Goal: Information Seeking & Learning: Learn about a topic

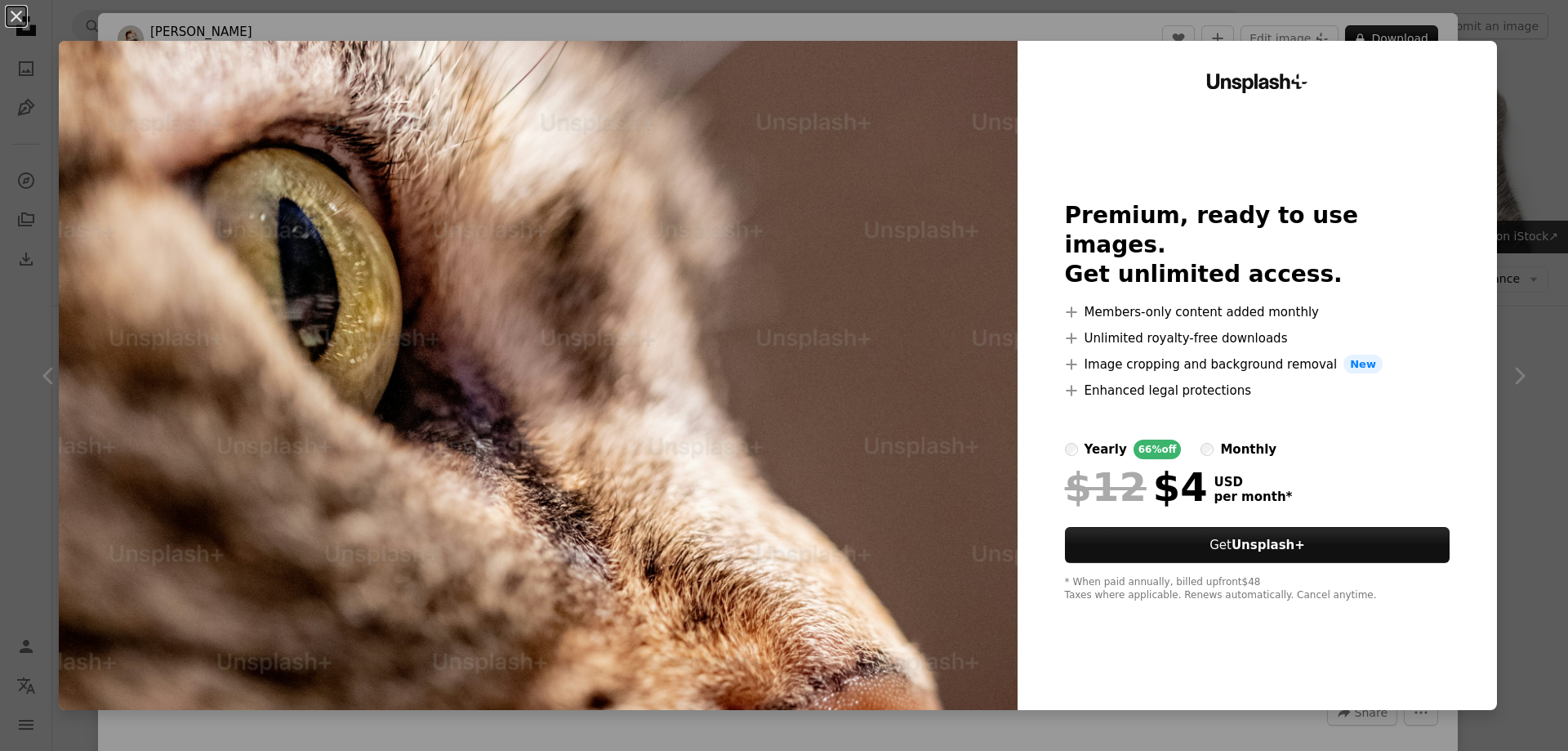
scroll to position [1062, 0]
click at [1220, 440] on div "monthly" at bounding box center [1248, 450] width 56 height 20
click at [1092, 440] on div "yearly" at bounding box center [1106, 450] width 43 height 20
click at [1495, 214] on div "An X shape Unsplash+ Premium, ready to use images. Get unlimited access. A plus…" at bounding box center [784, 376] width 1568 height 751
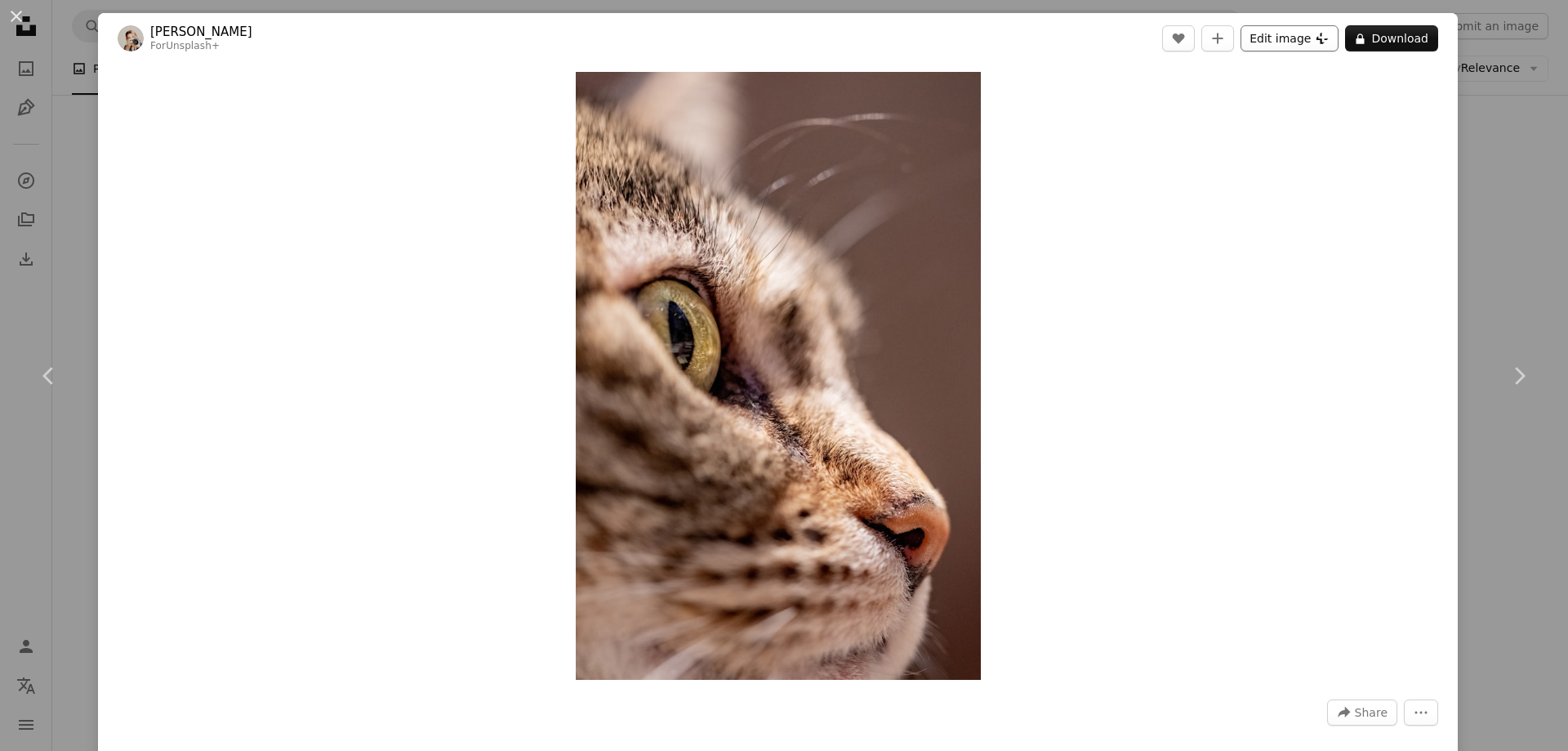
click at [1266, 44] on button "Edit image Plus sign for Unsplash+" at bounding box center [1290, 37] width 98 height 26
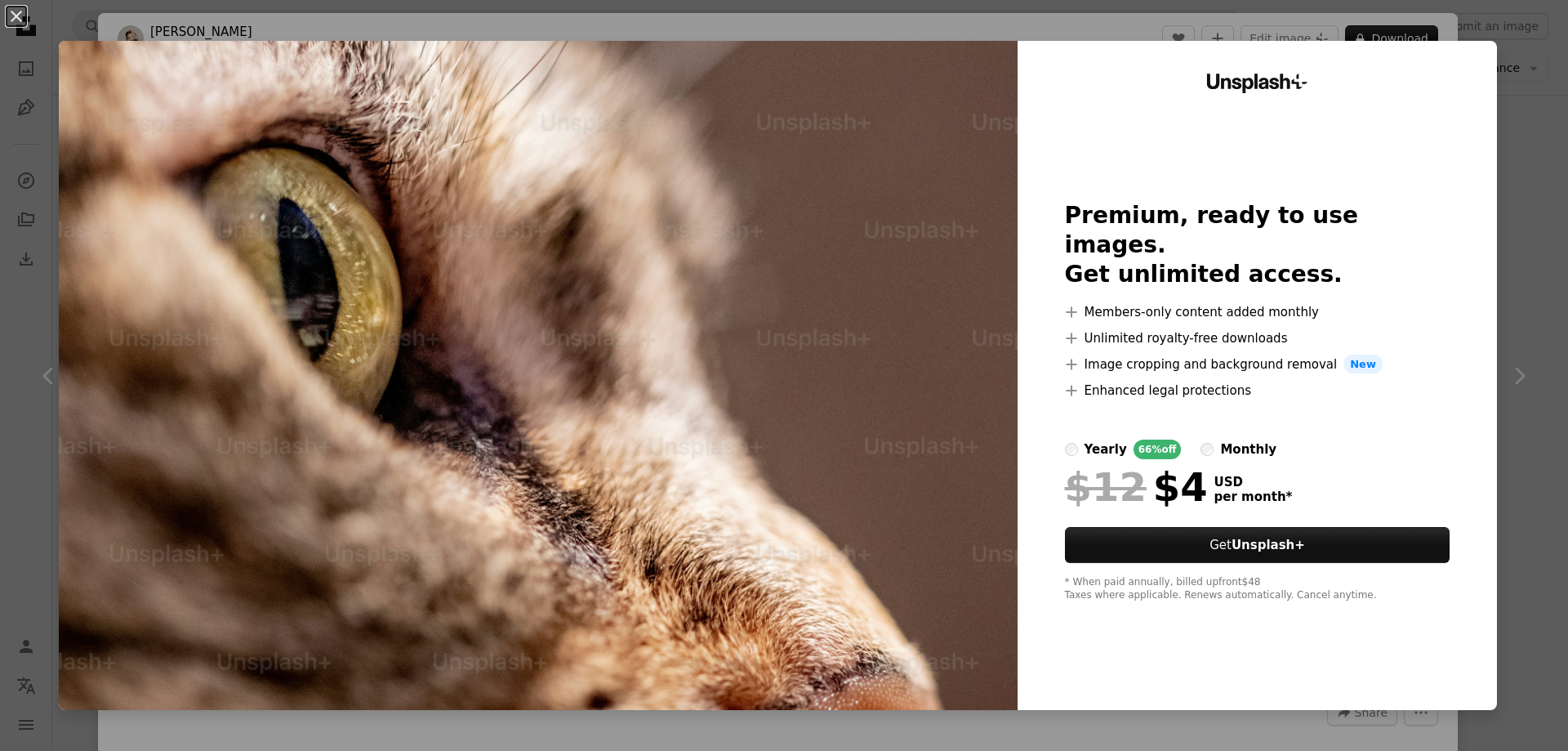
click at [1505, 287] on div "An X shape Unsplash+ Premium, ready to use images. Get unlimited access. A plus…" at bounding box center [784, 376] width 1568 height 751
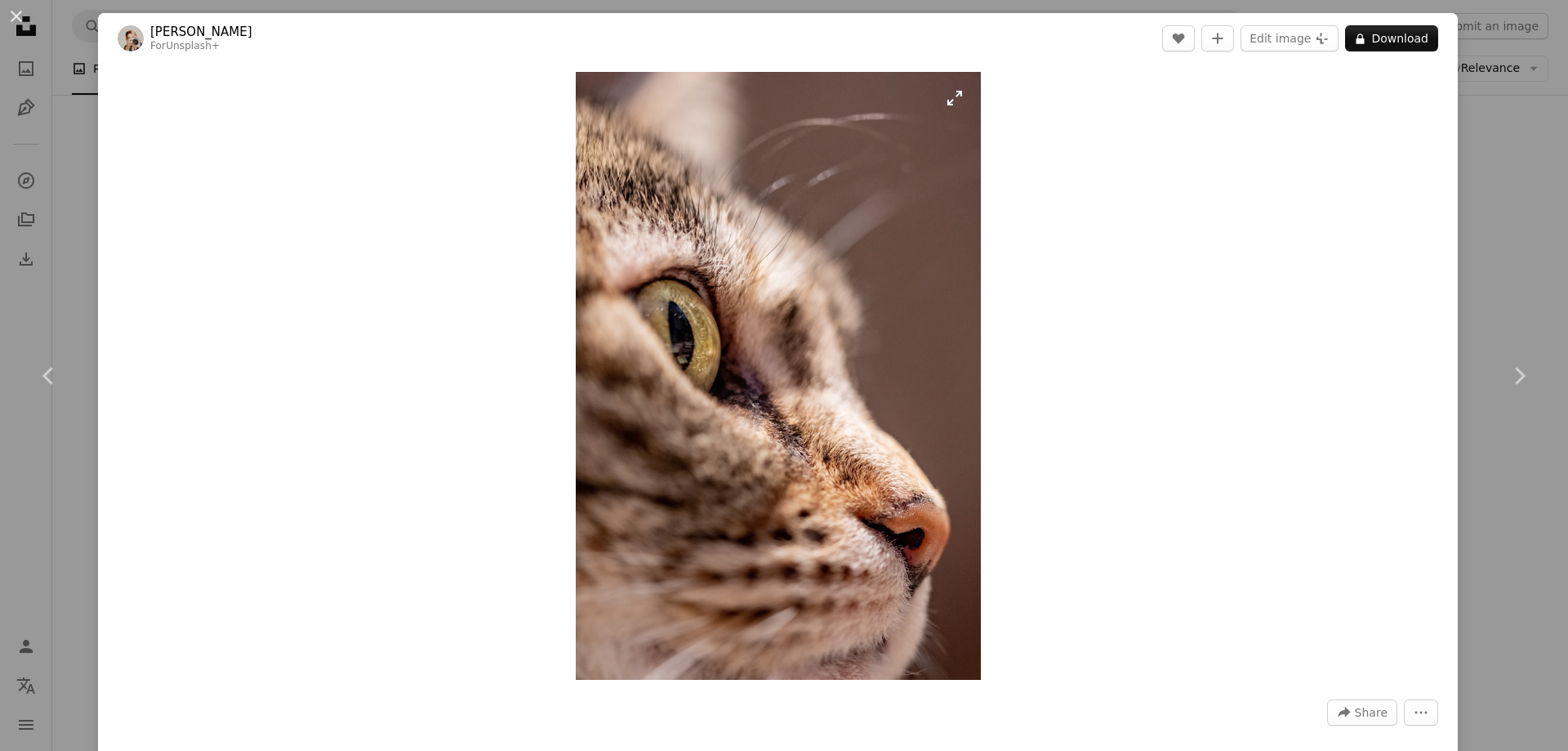
click at [848, 364] on img "Zoom in on this image" at bounding box center [779, 376] width 405 height 607
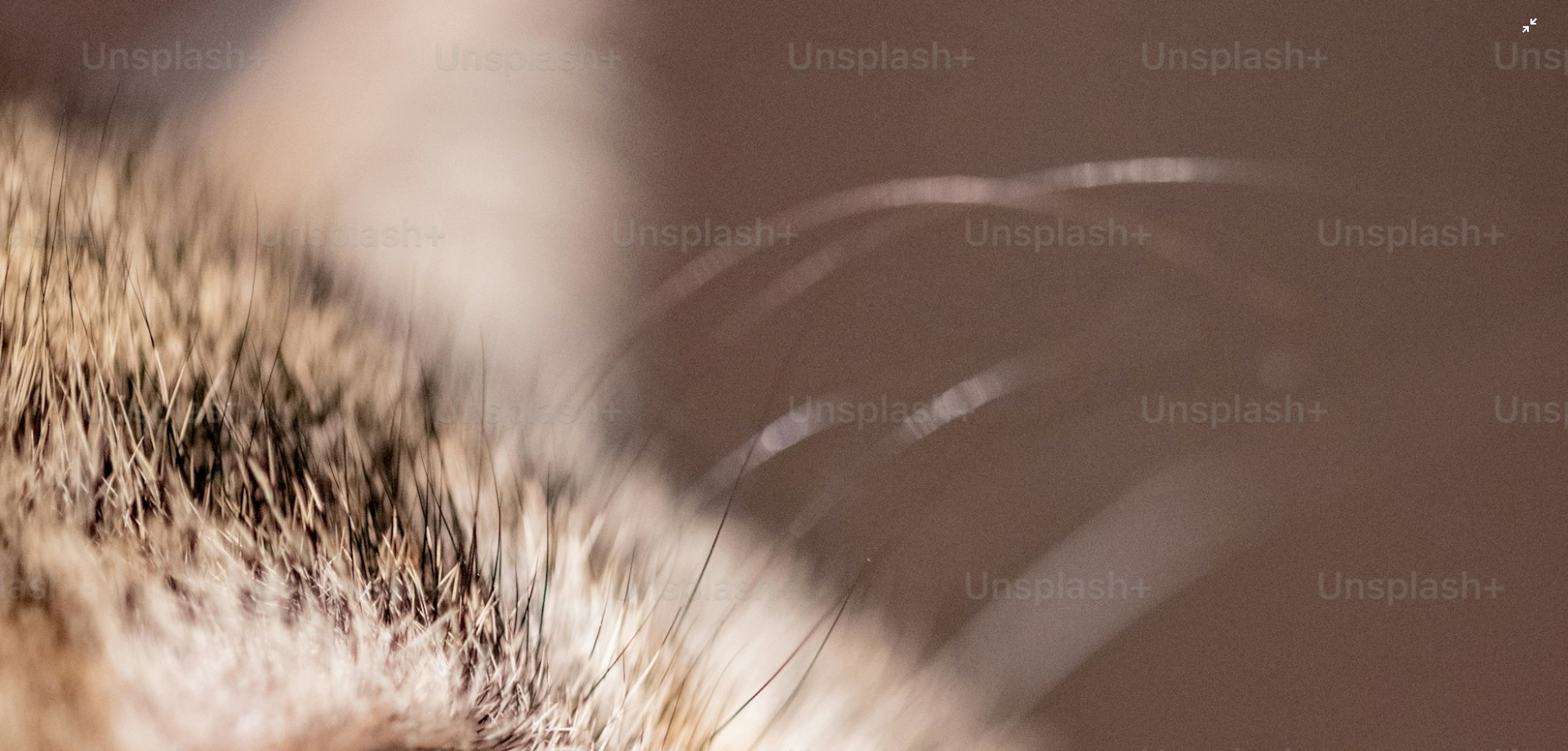
scroll to position [784, 0]
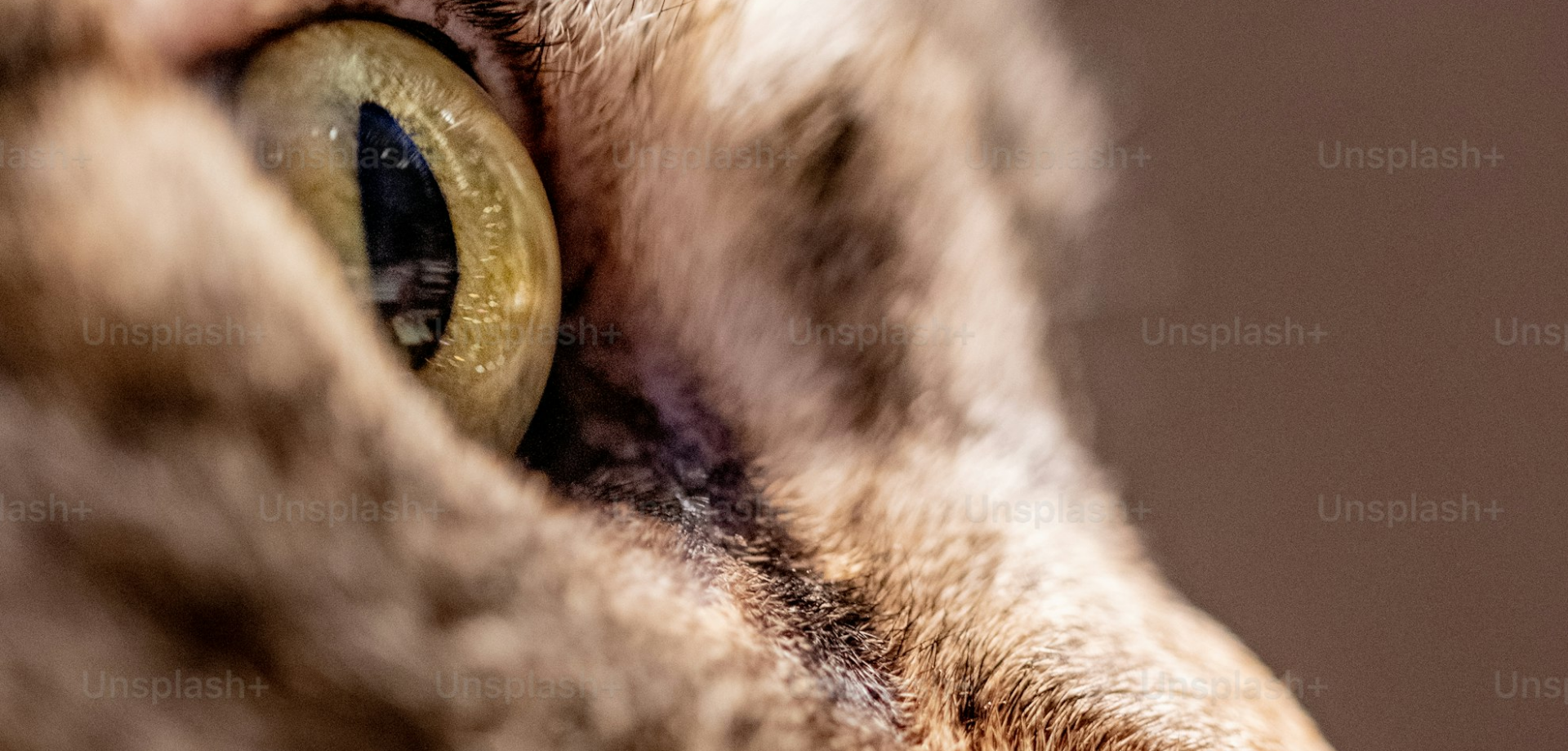
drag, startPoint x: 829, startPoint y: 349, endPoint x: 1395, endPoint y: 154, distance: 598.6
click at [1395, 154] on img "Zoom out on this image" at bounding box center [784, 392] width 1570 height 2355
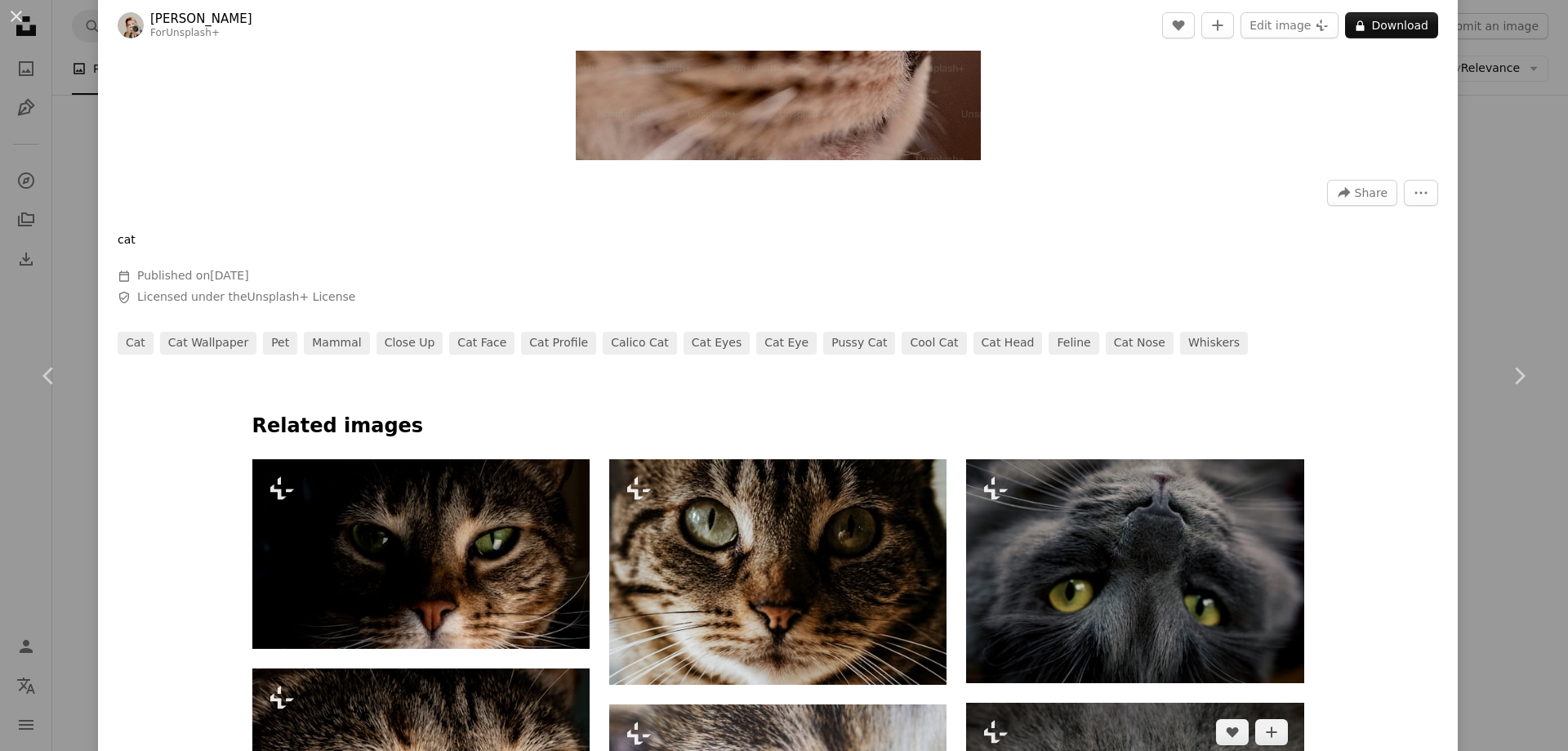
scroll to position [817, 0]
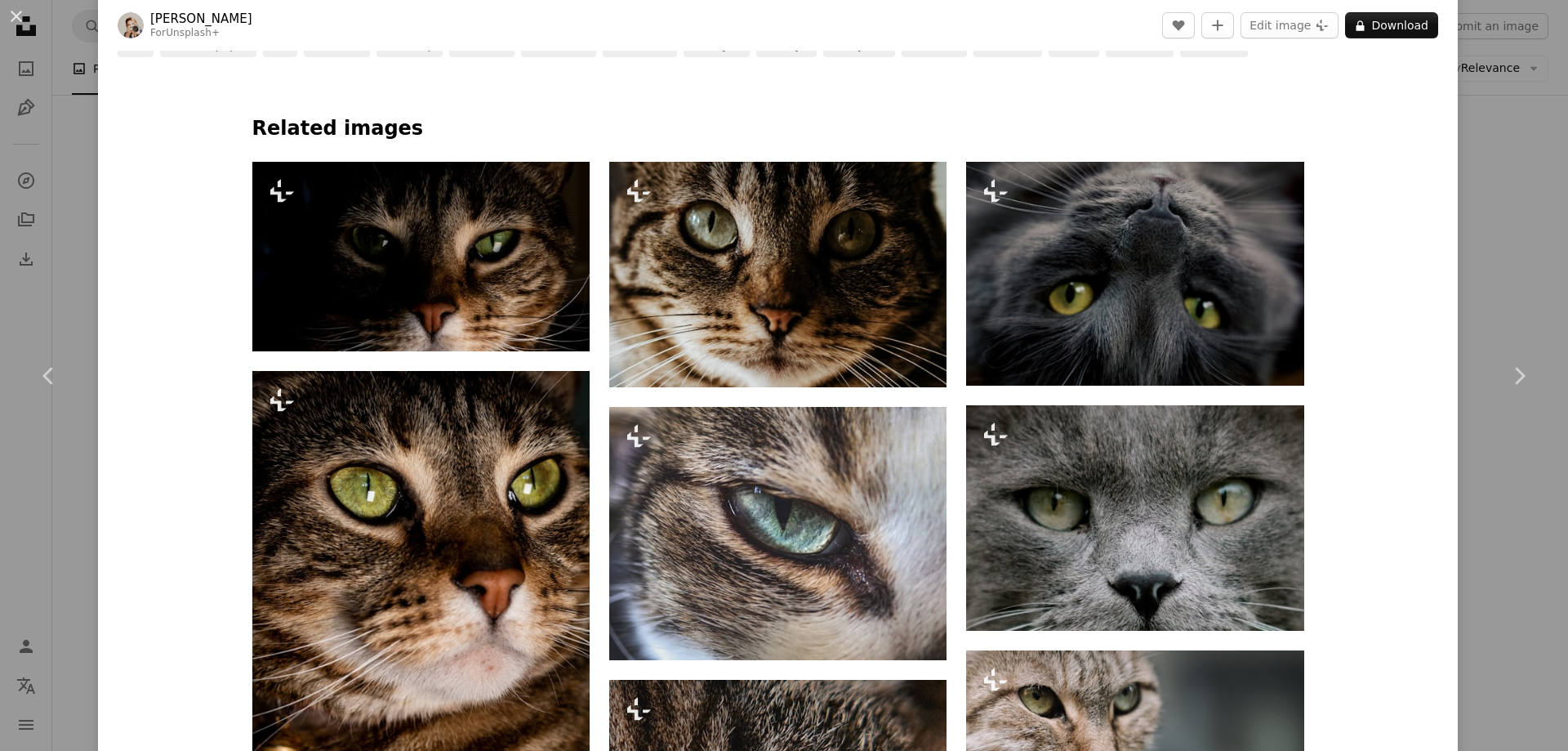
click at [62, 133] on div "An X shape Chevron left Chevron right [PERSON_NAME] For Unsplash+ A heart A plu…" at bounding box center [784, 376] width 1568 height 751
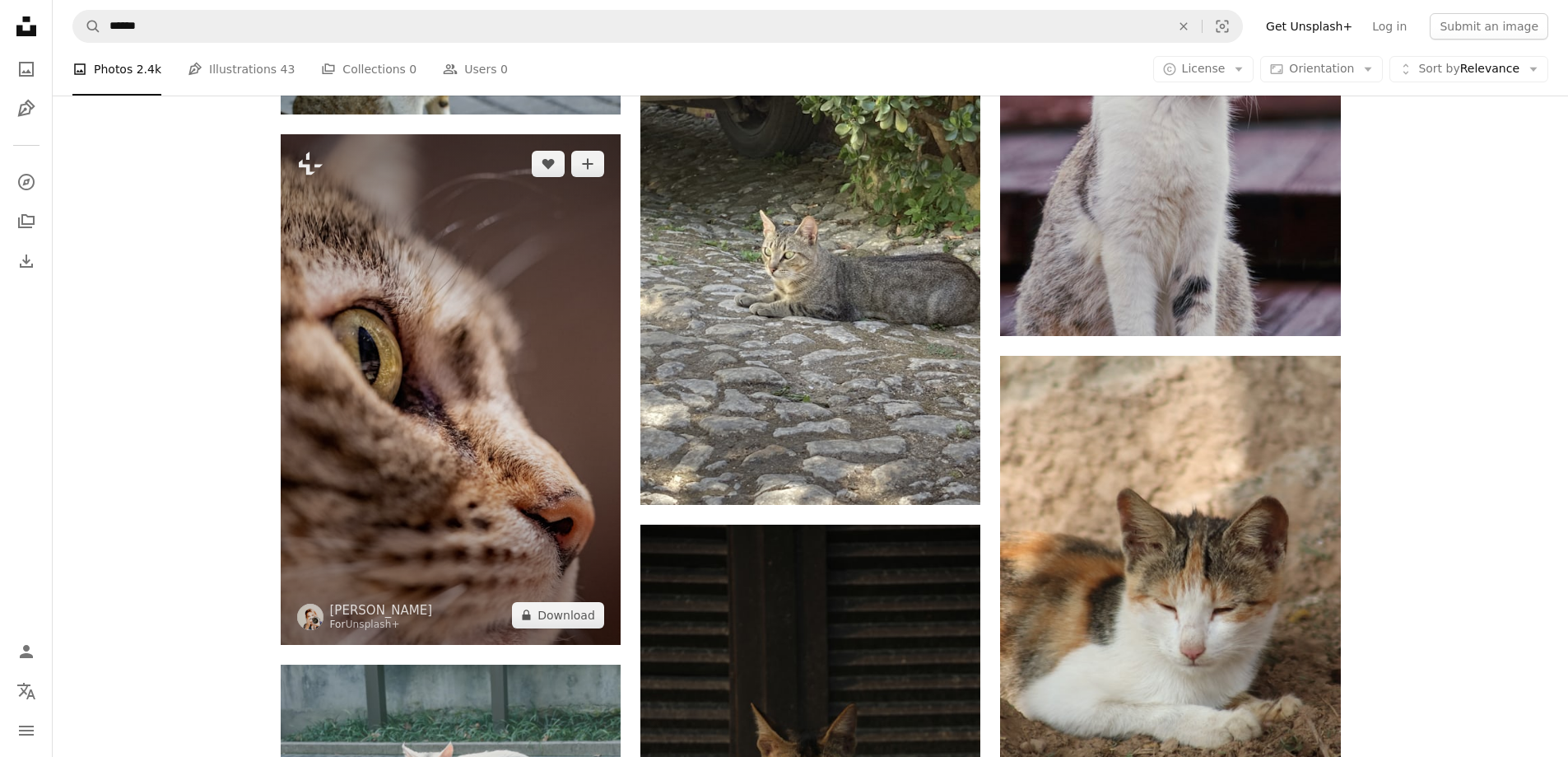
click at [583, 392] on img at bounding box center [450, 389] width 340 height 511
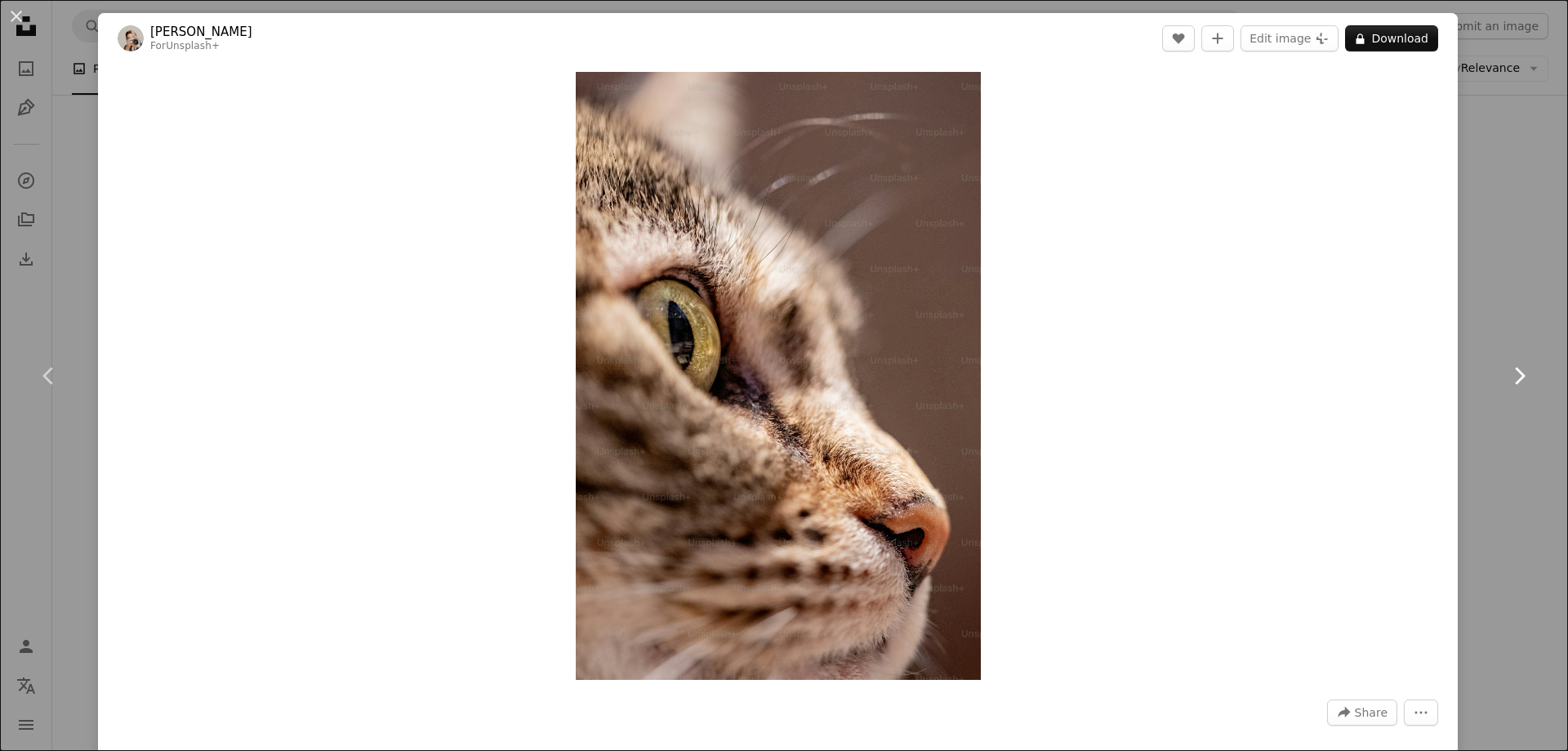
click at [1523, 388] on link "Chevron right" at bounding box center [1519, 376] width 98 height 157
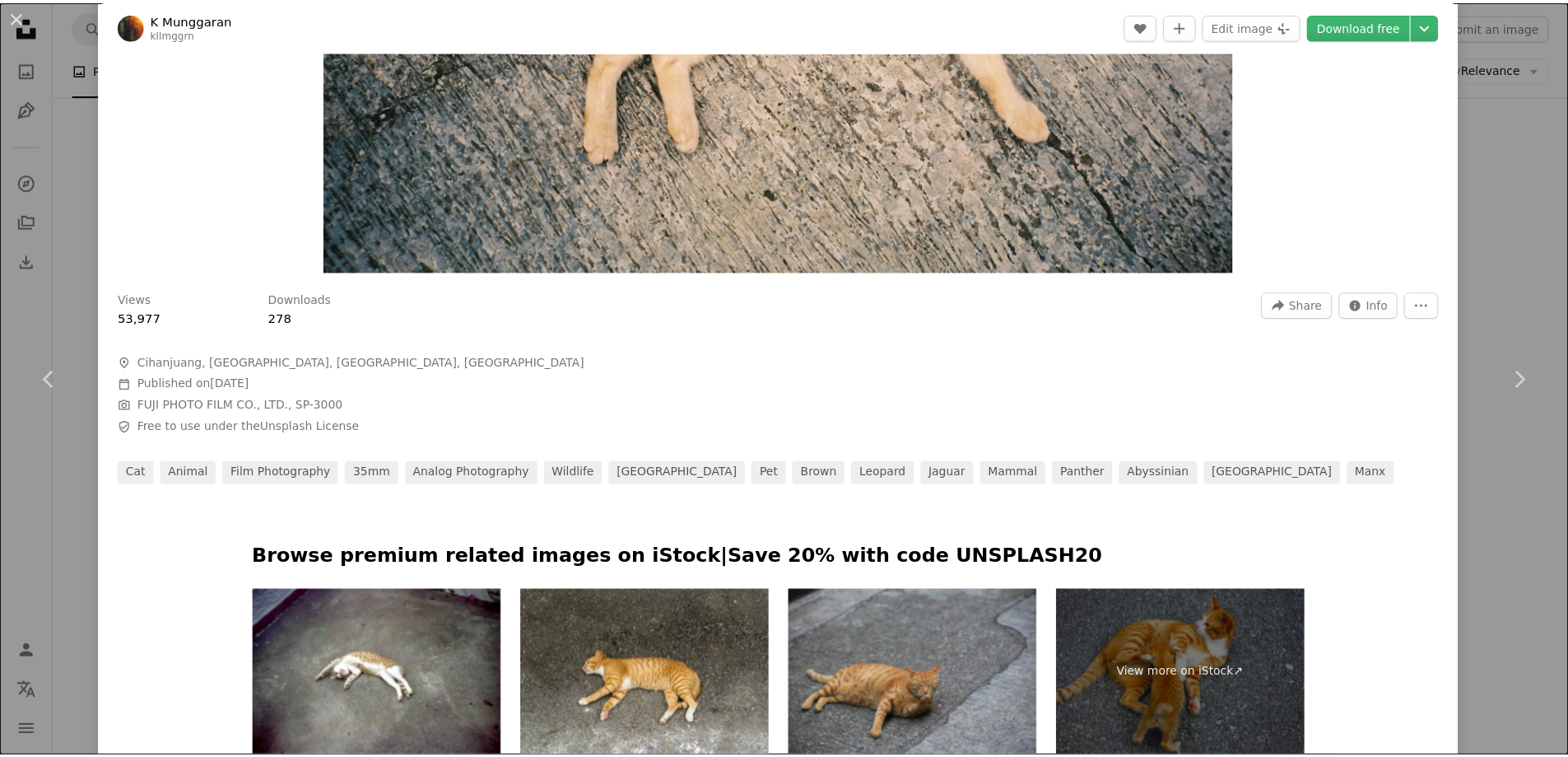
scroll to position [247, 0]
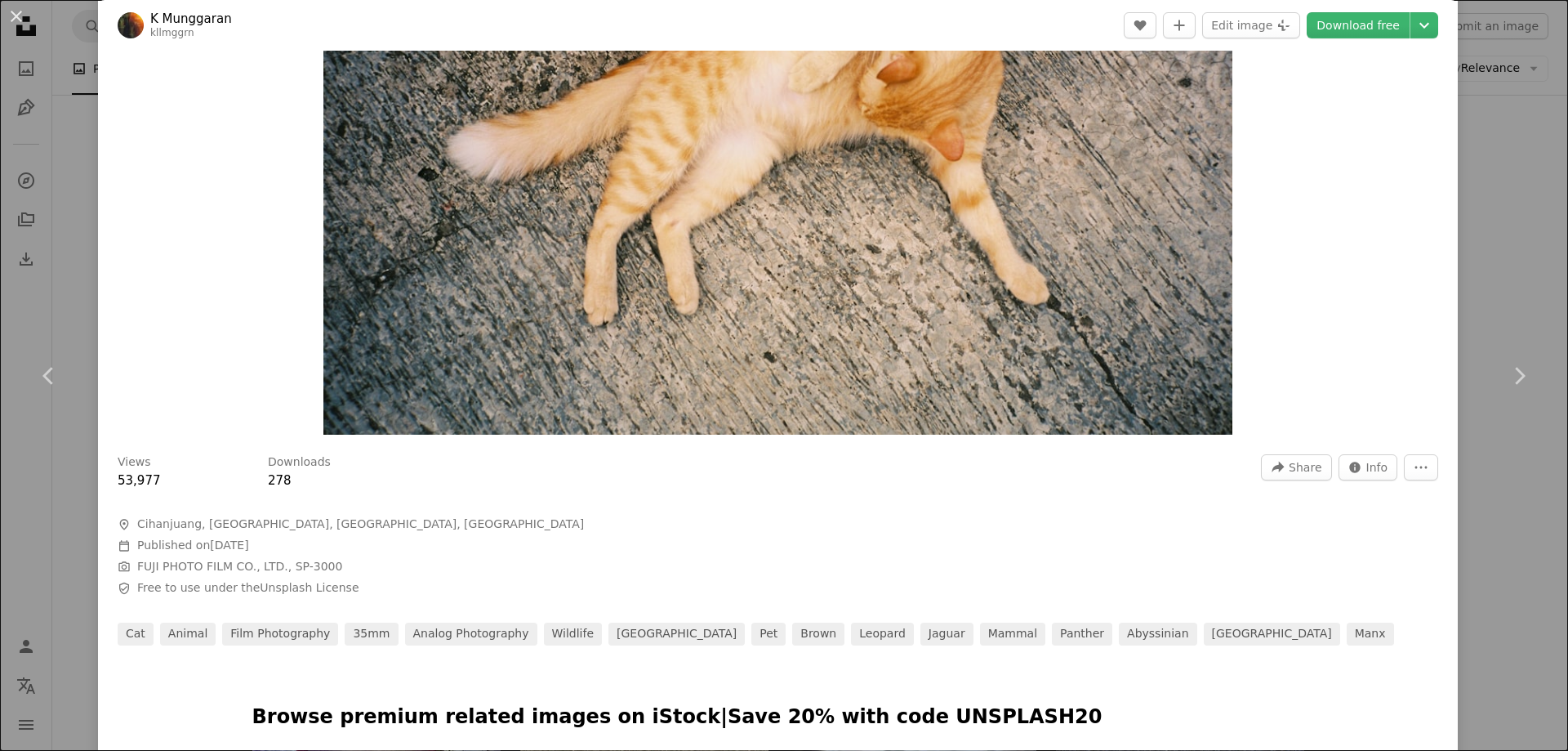
click at [1509, 203] on div "An X shape Chevron left Chevron right K Munggaran kllmggrn A heart A plus sign …" at bounding box center [784, 376] width 1568 height 751
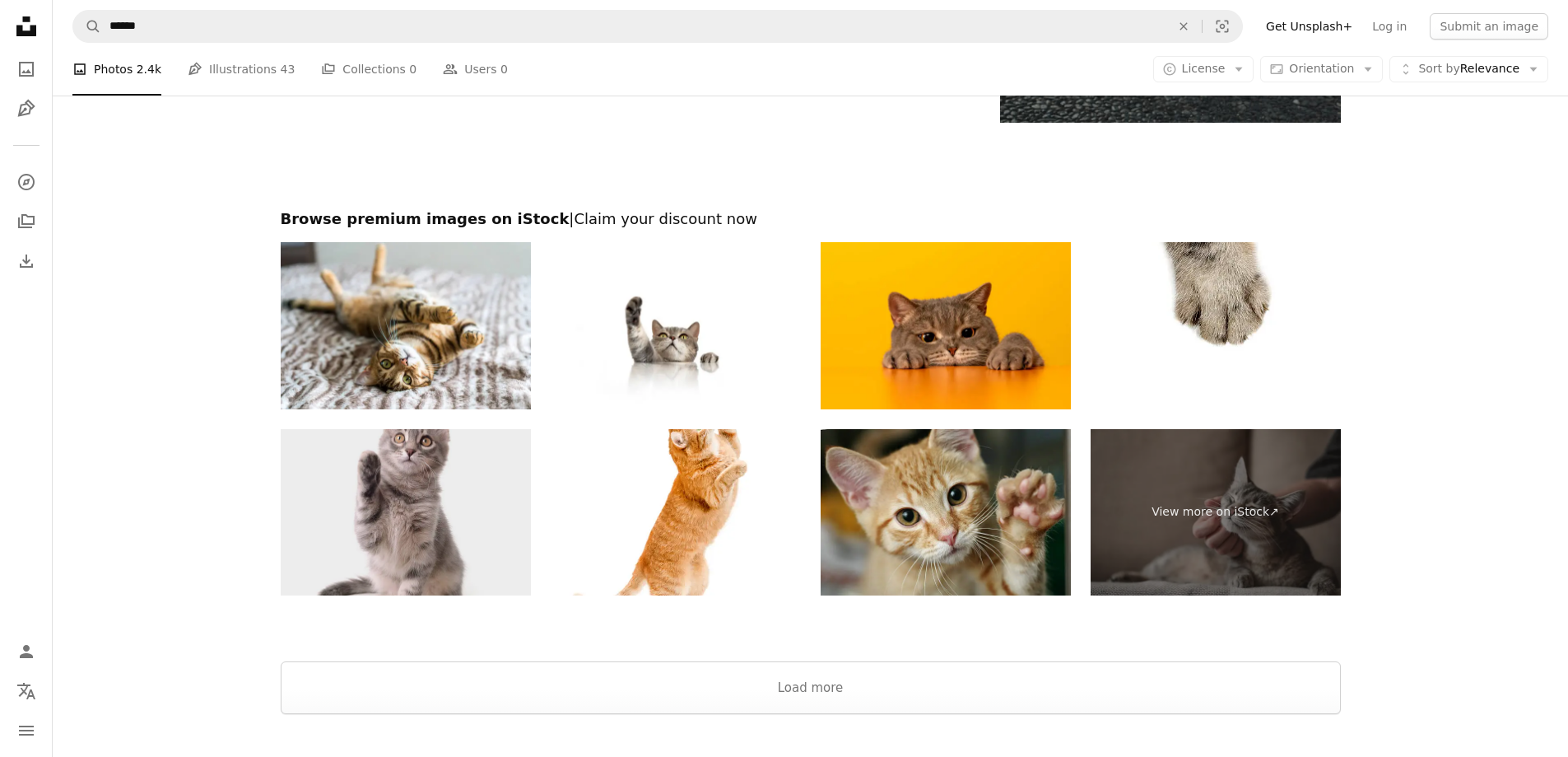
scroll to position [3293, 0]
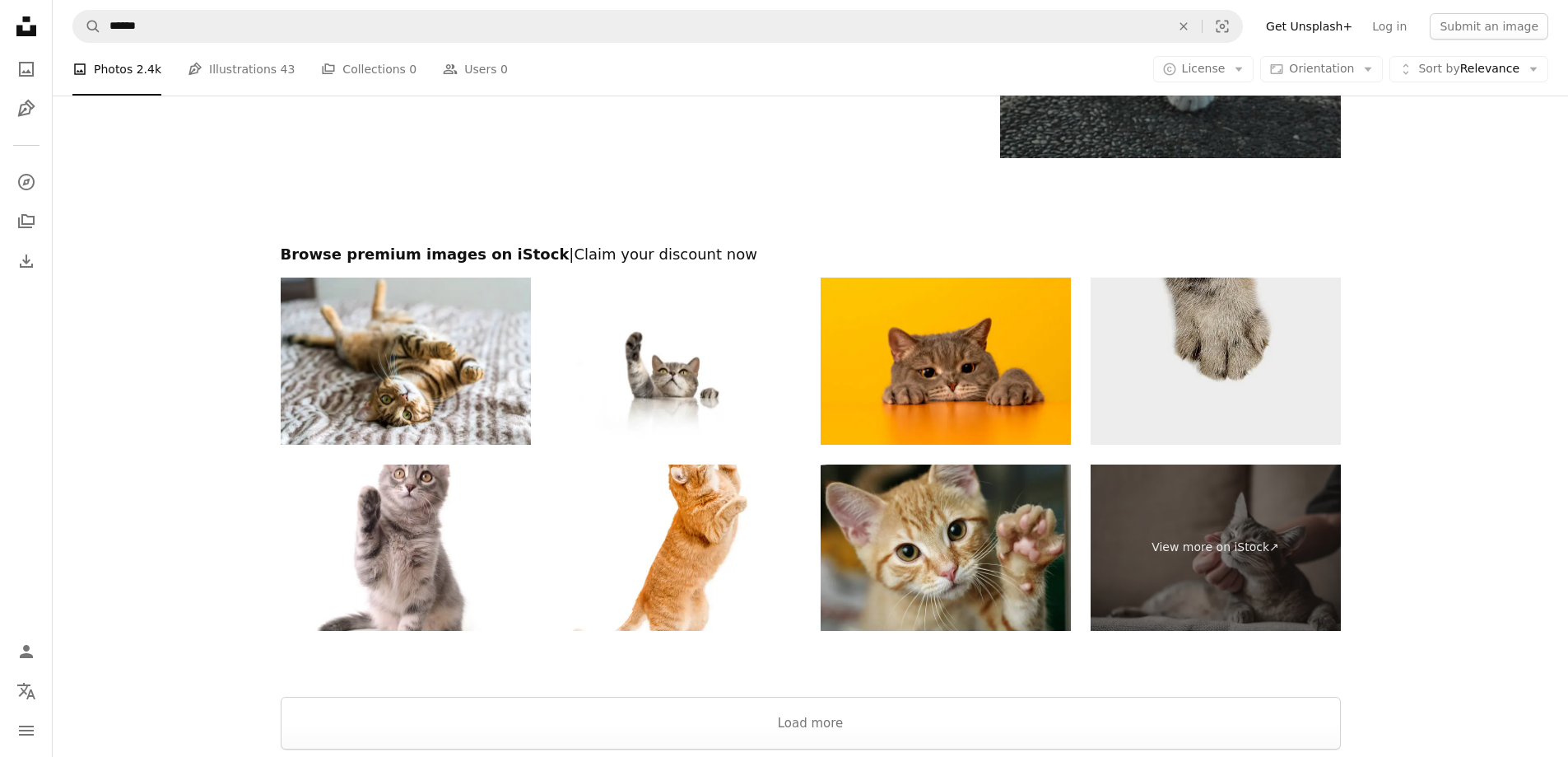
click at [1186, 353] on img at bounding box center [1215, 361] width 250 height 167
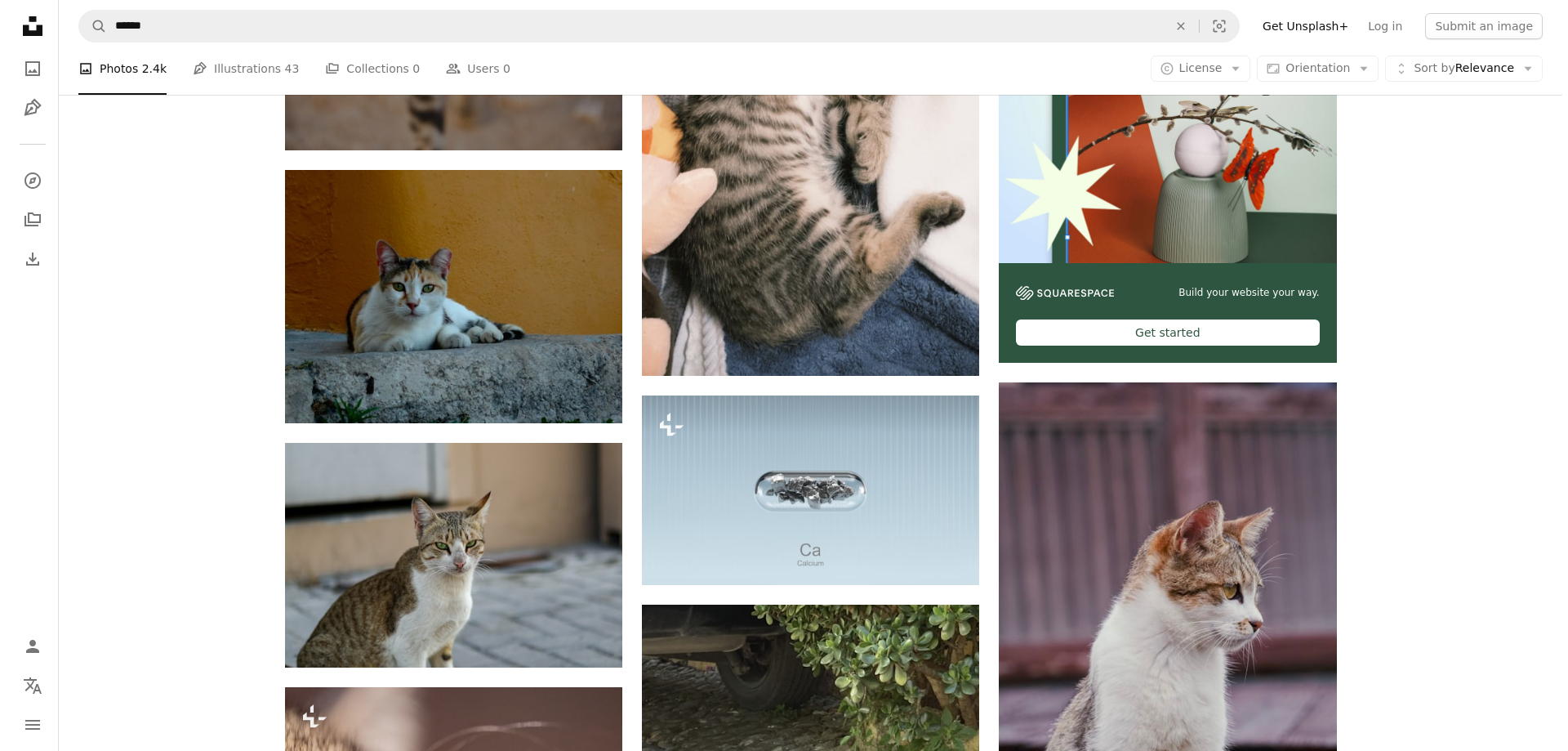
scroll to position [0, 0]
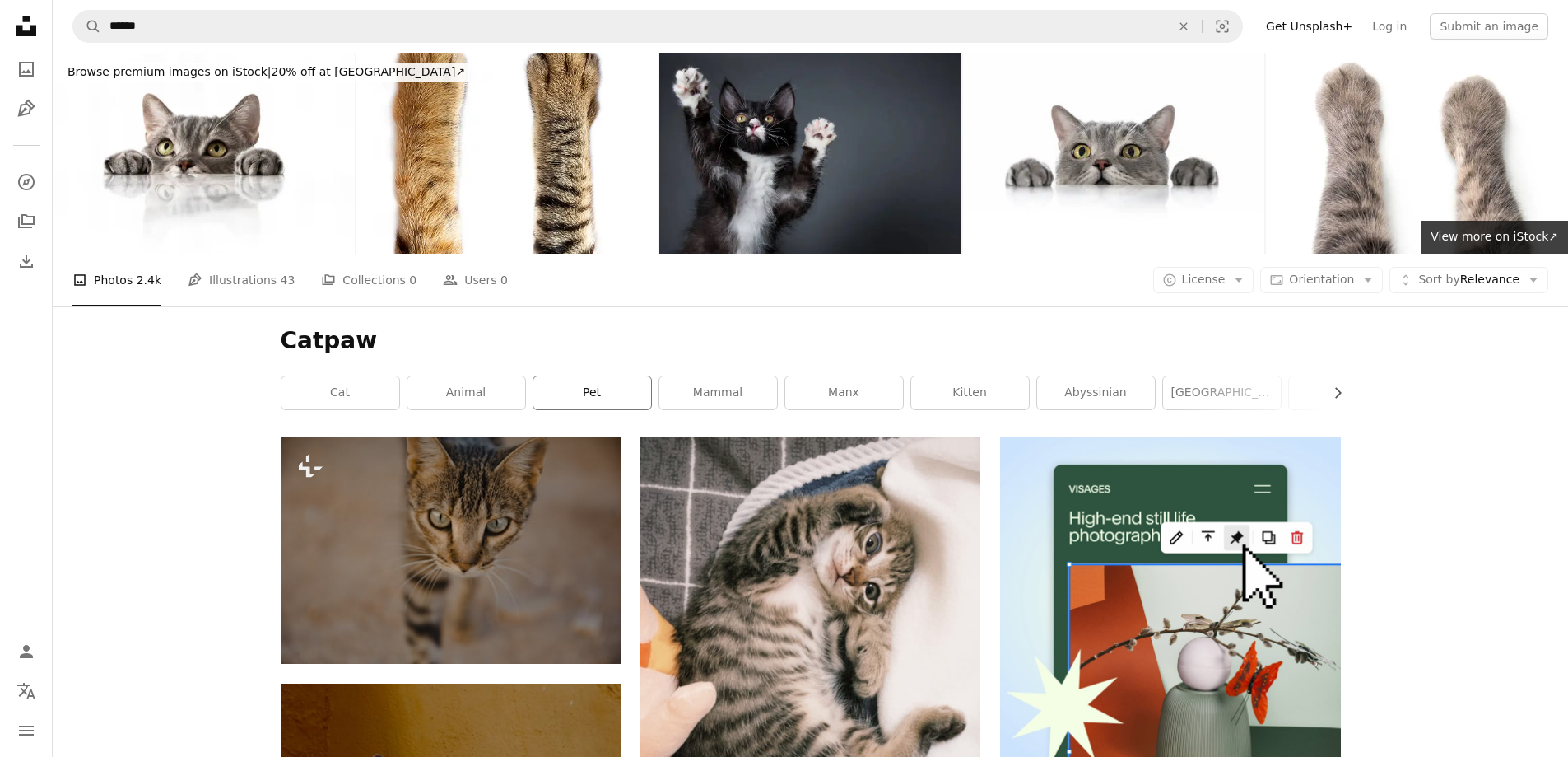
click at [570, 399] on link "pet" at bounding box center [591, 393] width 118 height 33
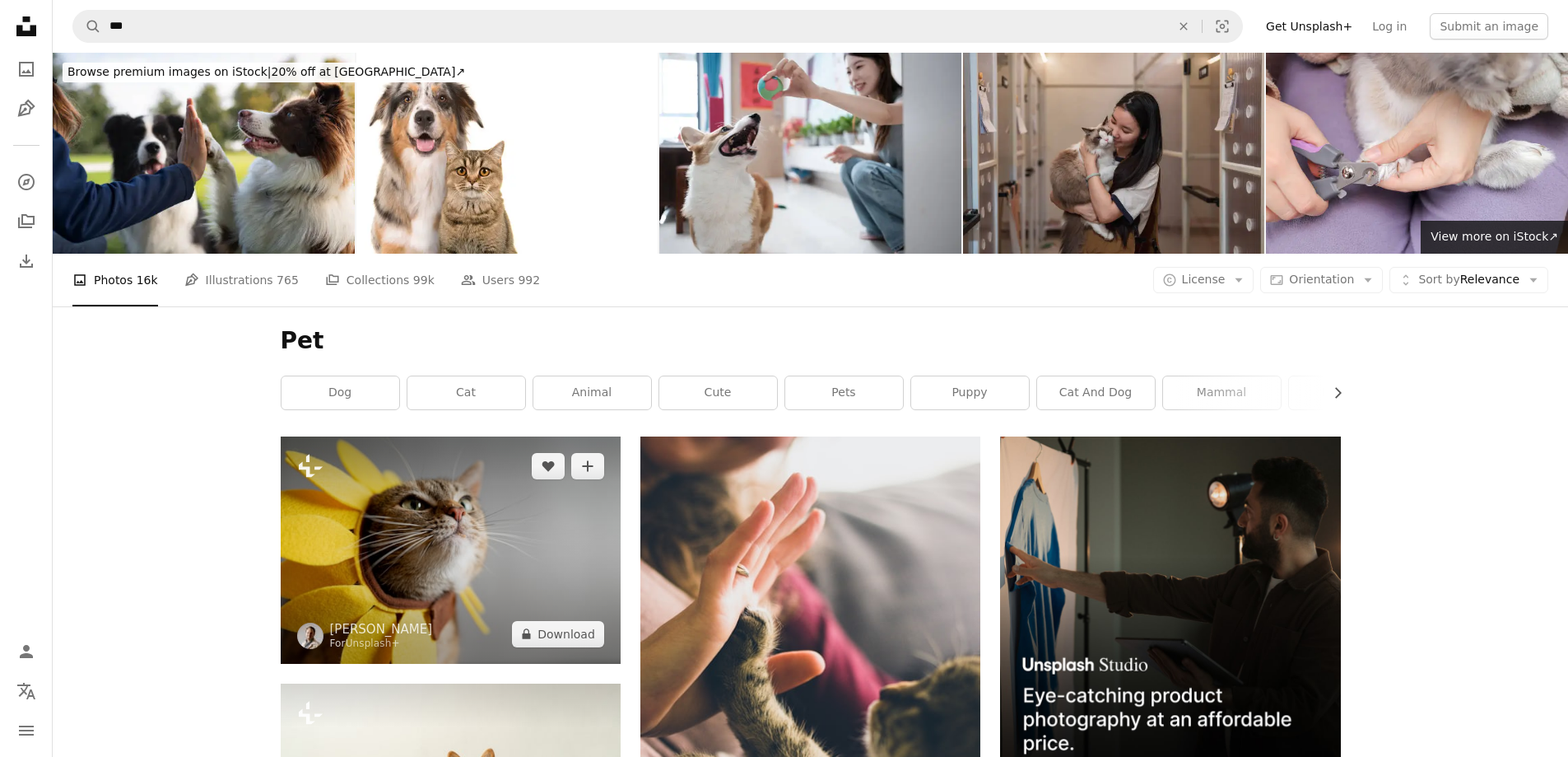
click at [435, 603] on img at bounding box center [450, 549] width 340 height 227
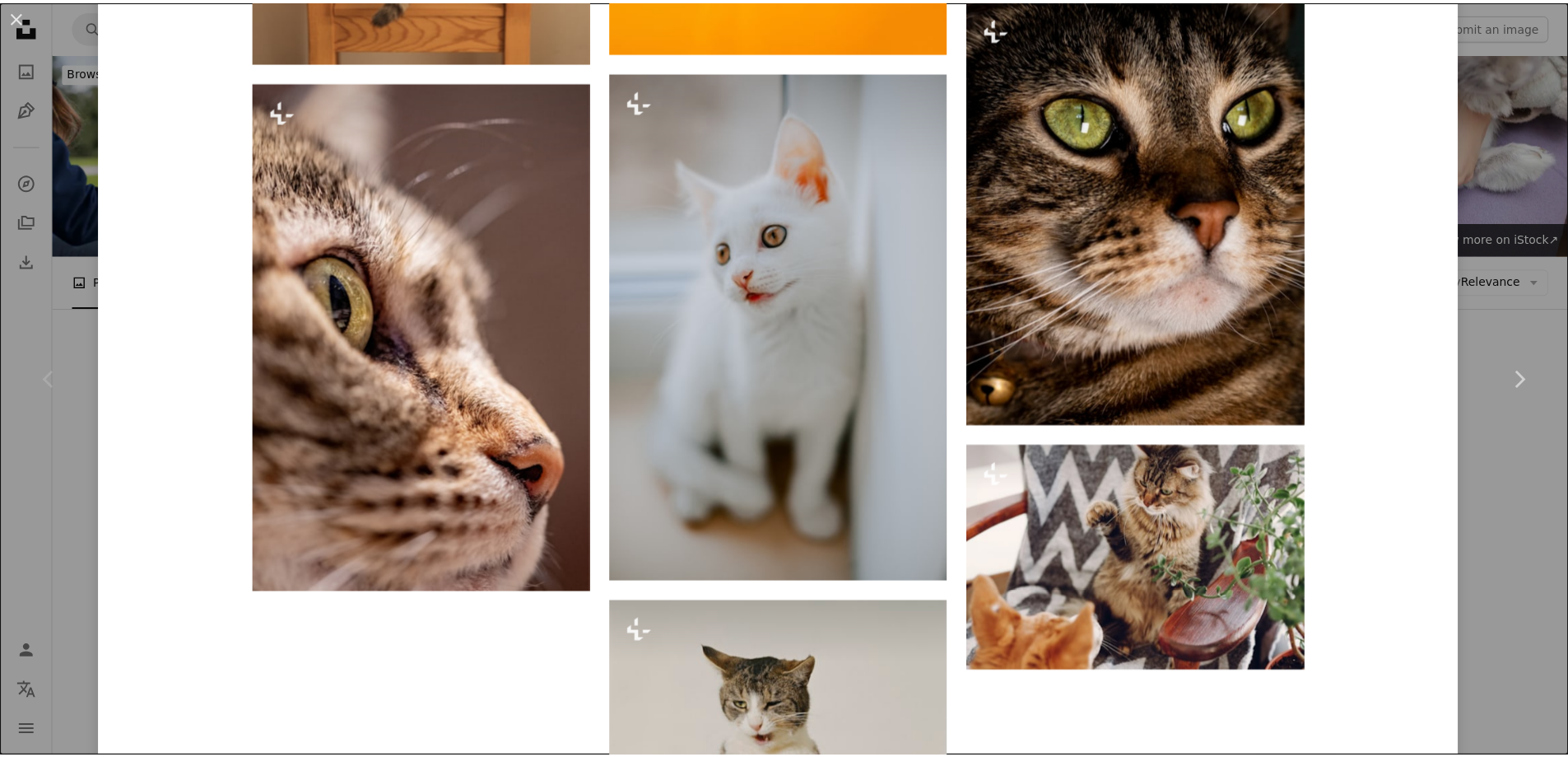
scroll to position [3014, 0]
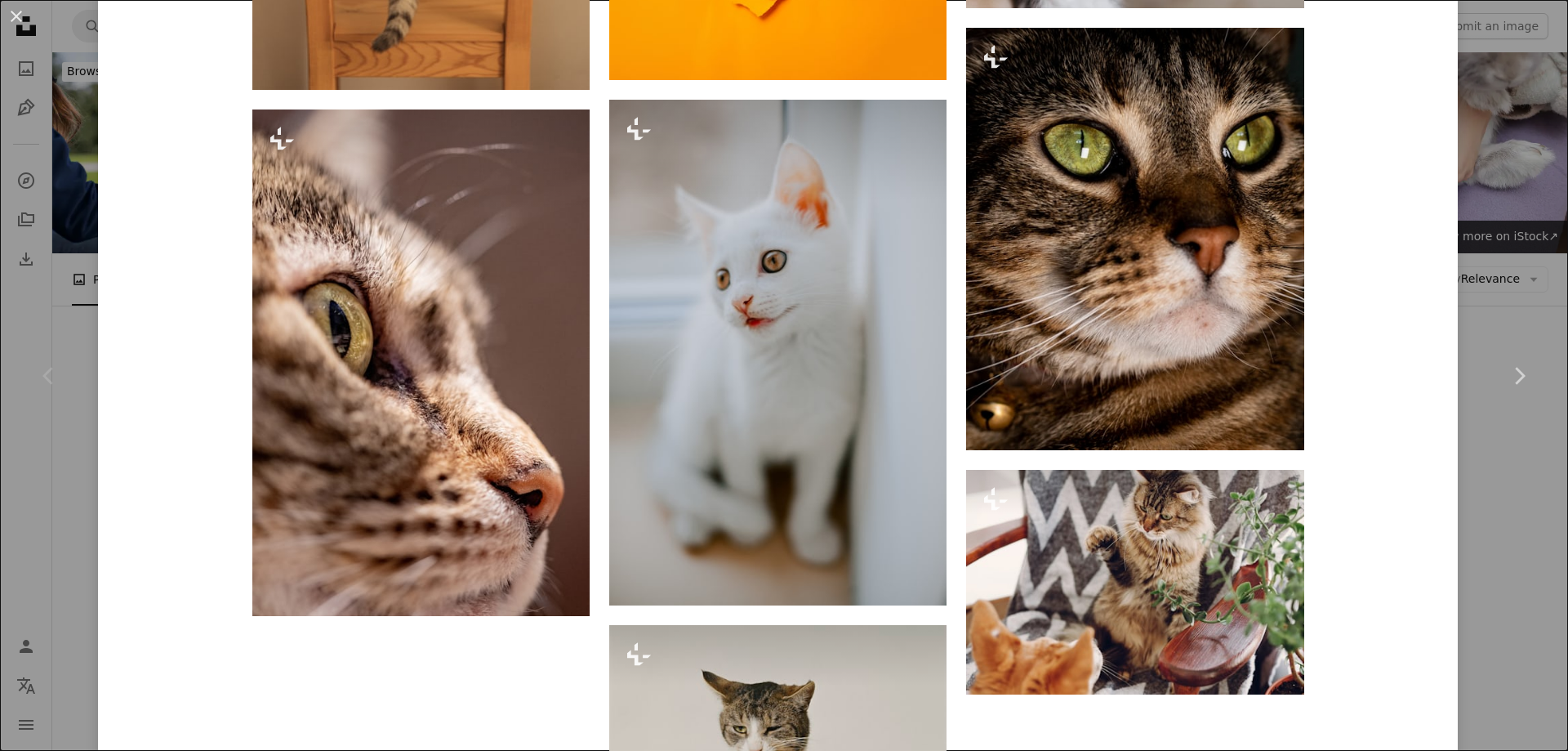
click at [1475, 504] on div "An X shape Chevron left Chevron right [PERSON_NAME] For Unsplash+ A heart A plu…" at bounding box center [784, 376] width 1568 height 751
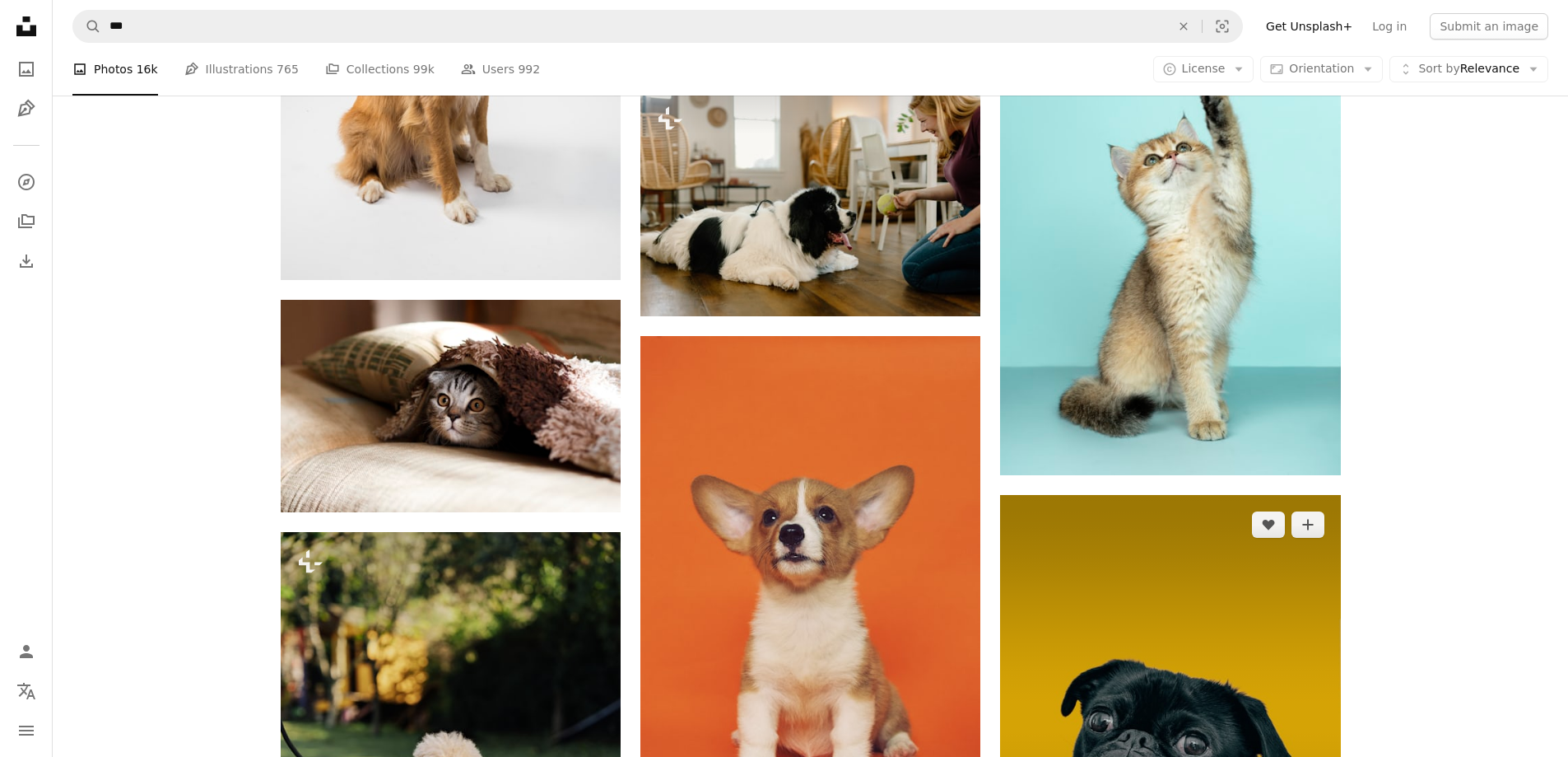
scroll to position [1564, 0]
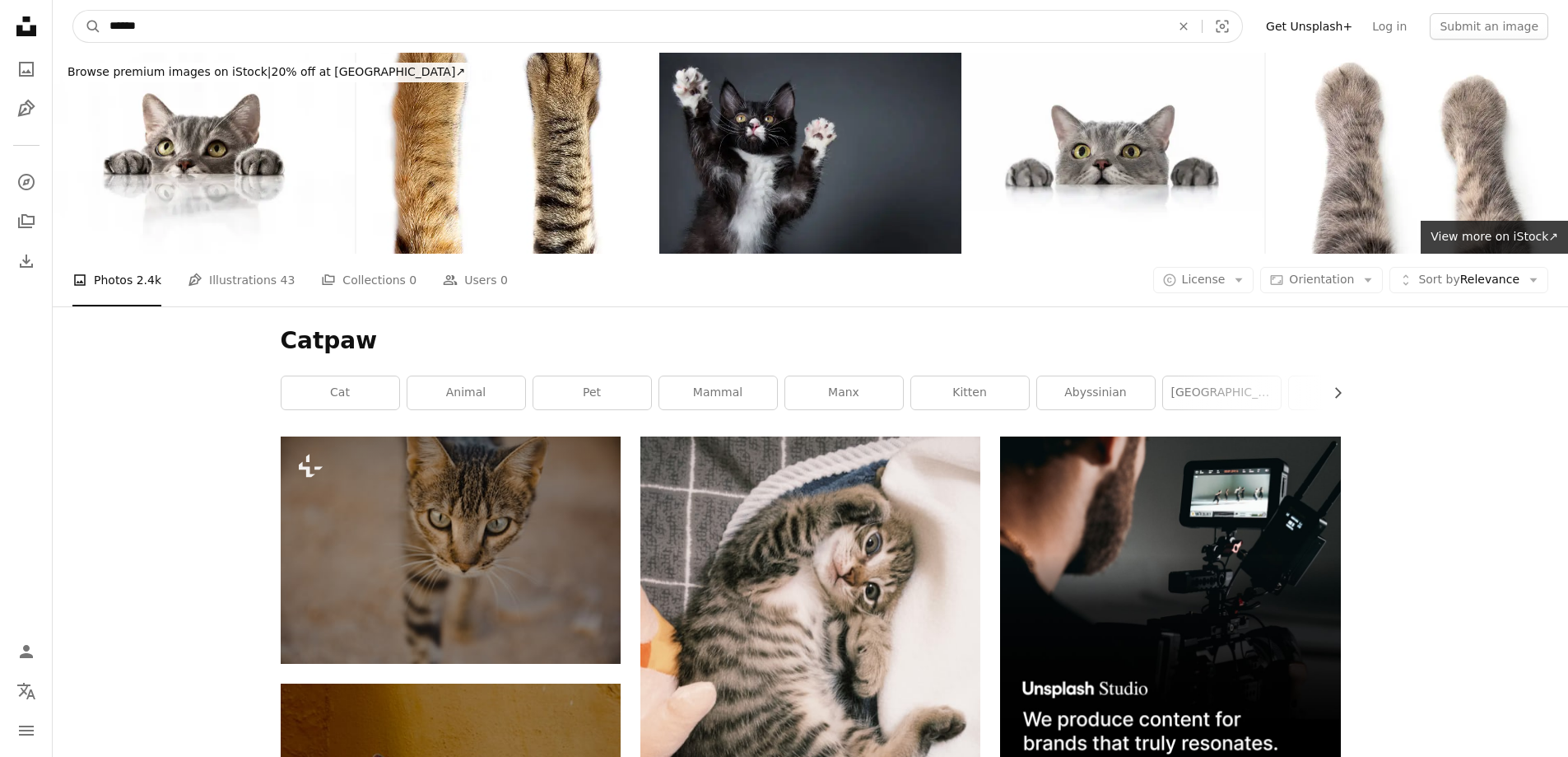
click at [126, 22] on input "******" at bounding box center [633, 26] width 1064 height 31
type input "*******"
click button "A magnifying glass" at bounding box center [87, 26] width 28 height 31
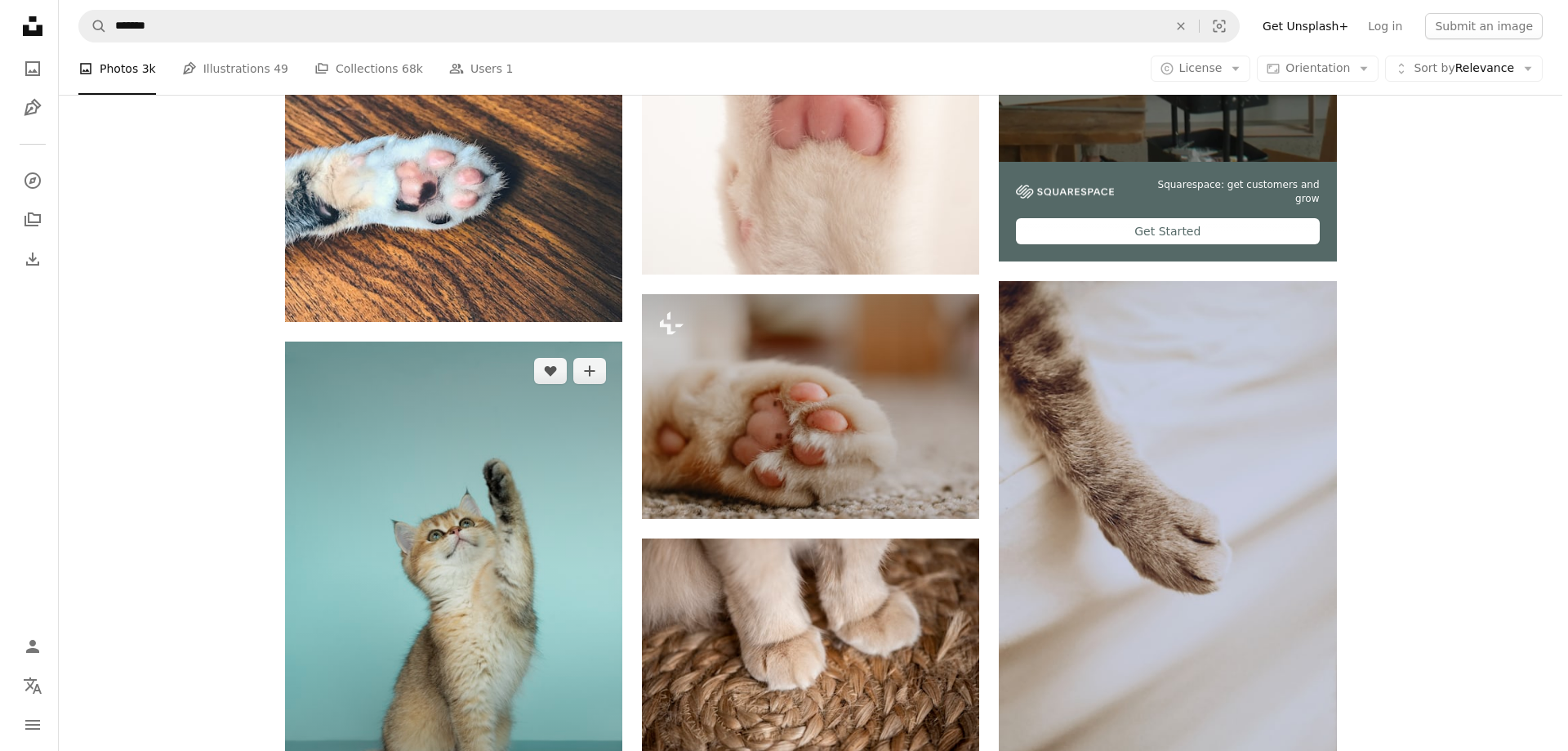
scroll to position [654, 0]
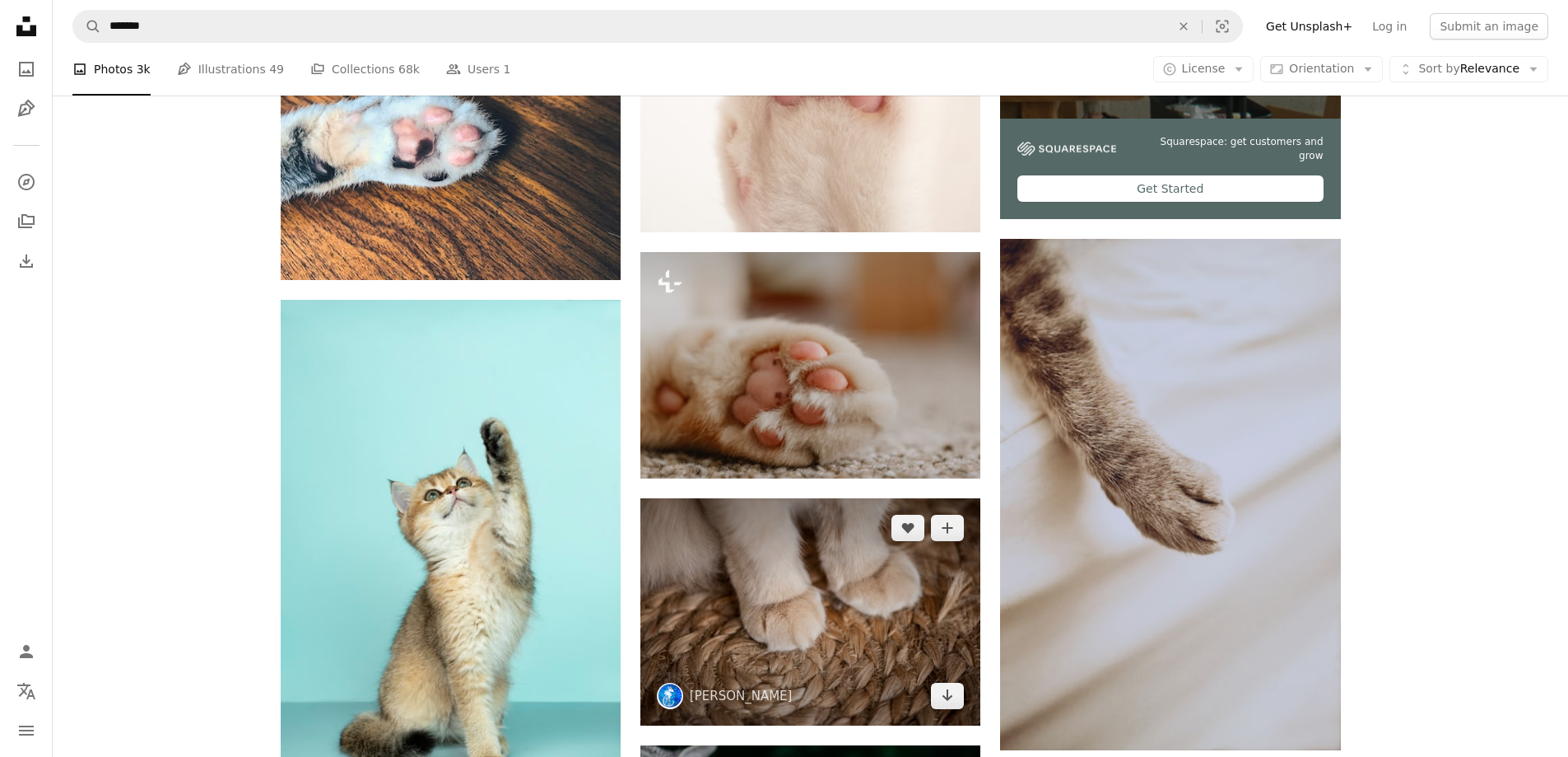
click at [794, 637] on img at bounding box center [810, 611] width 340 height 227
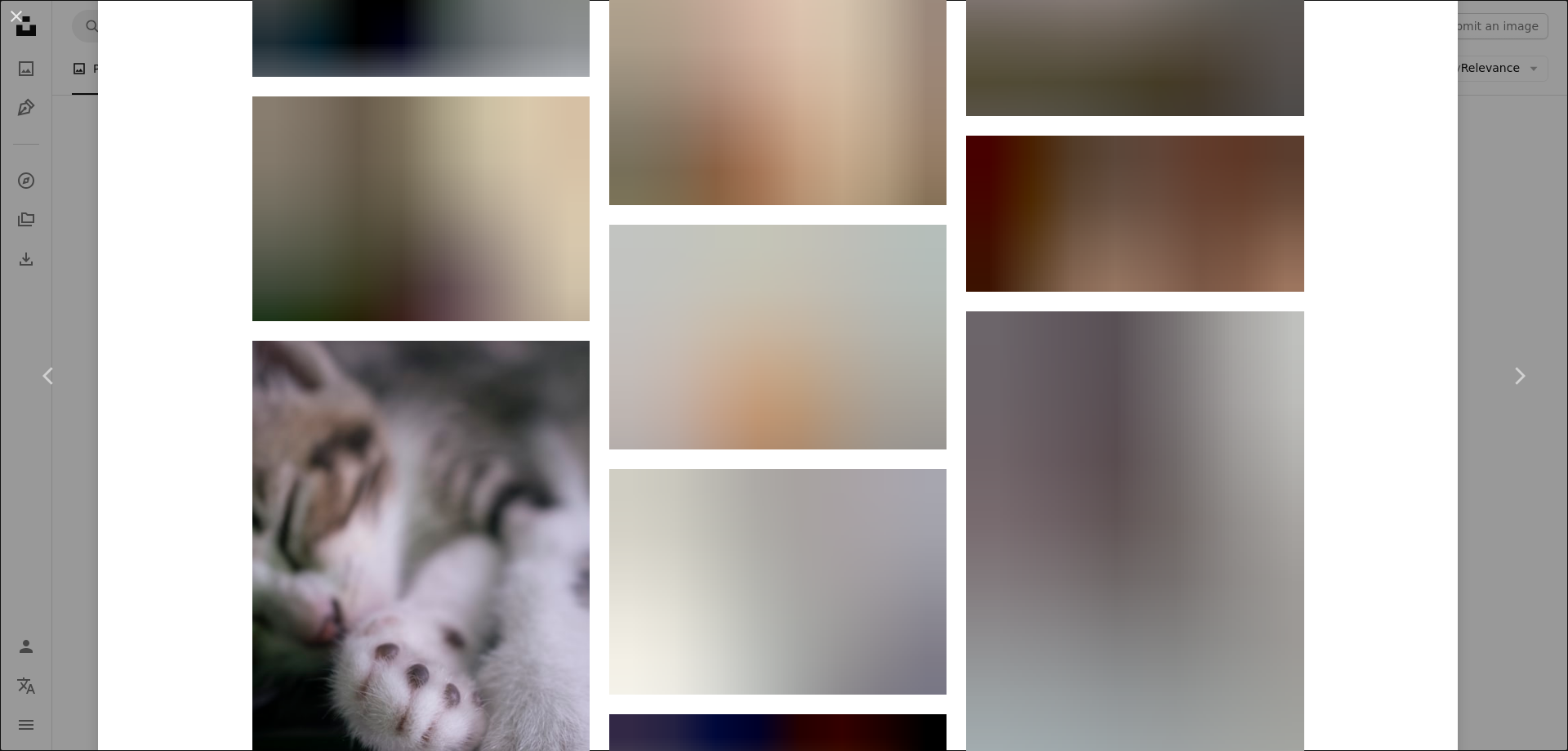
scroll to position [9456, 0]
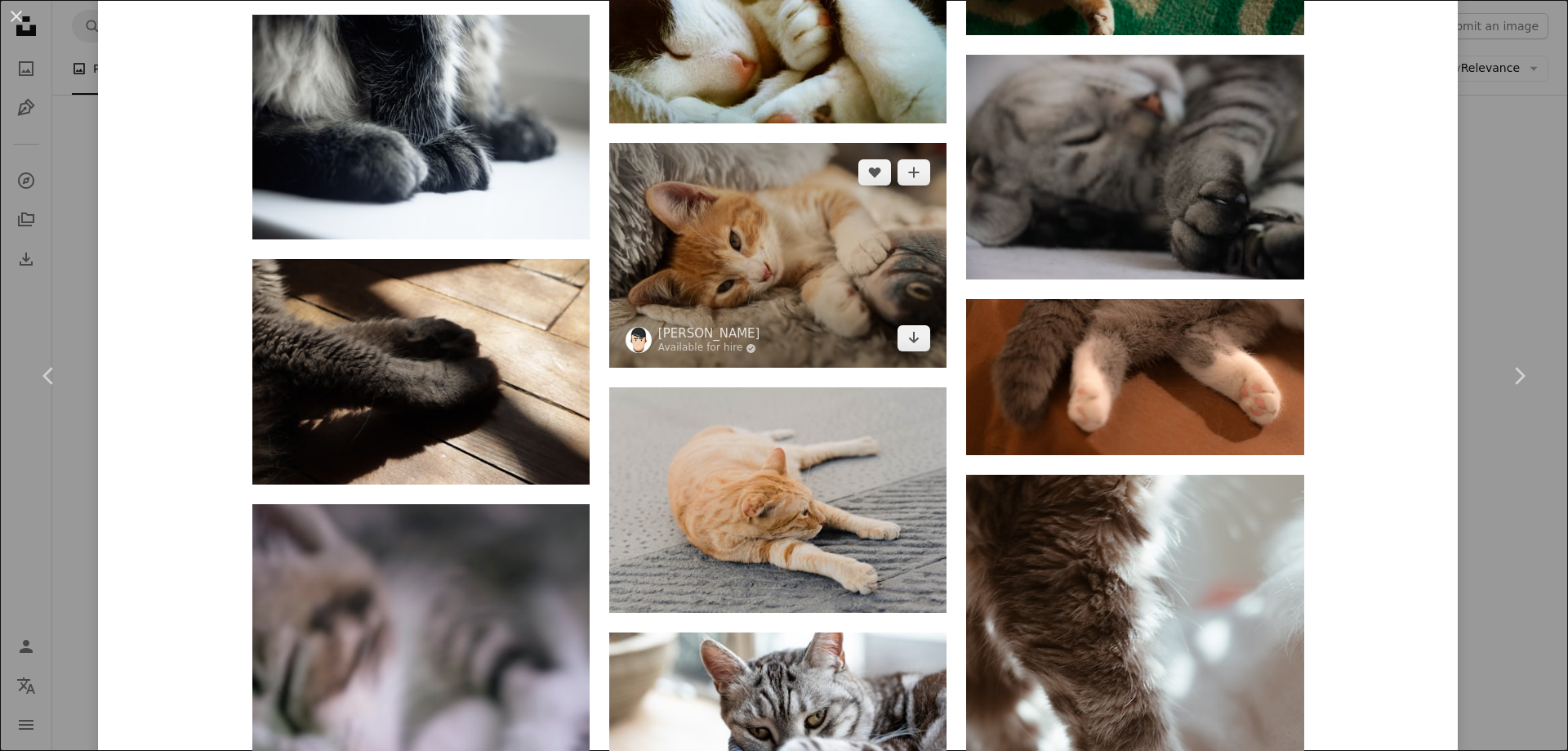
click at [778, 301] on img at bounding box center [778, 255] width 337 height 225
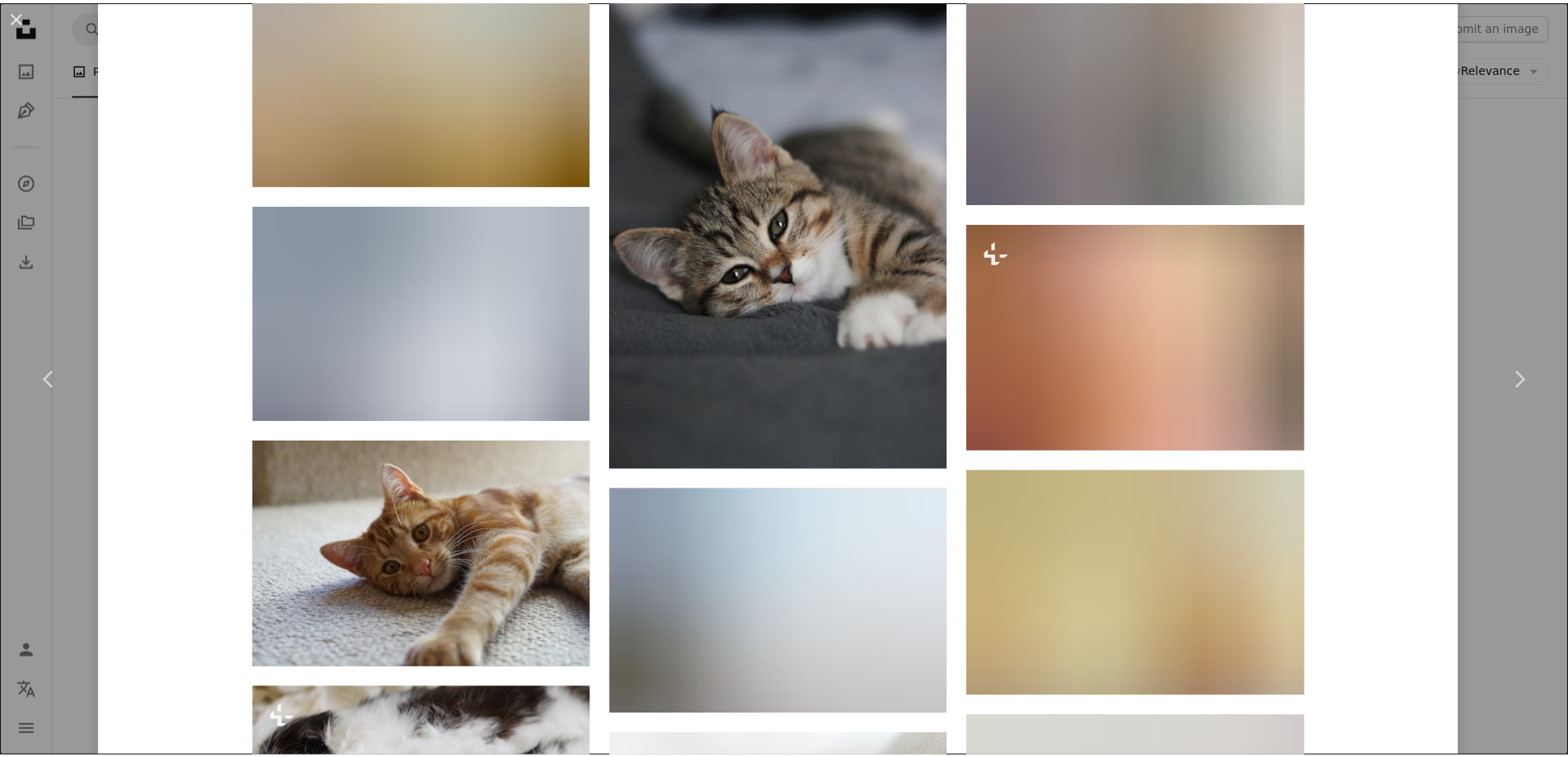
scroll to position [1564, 0]
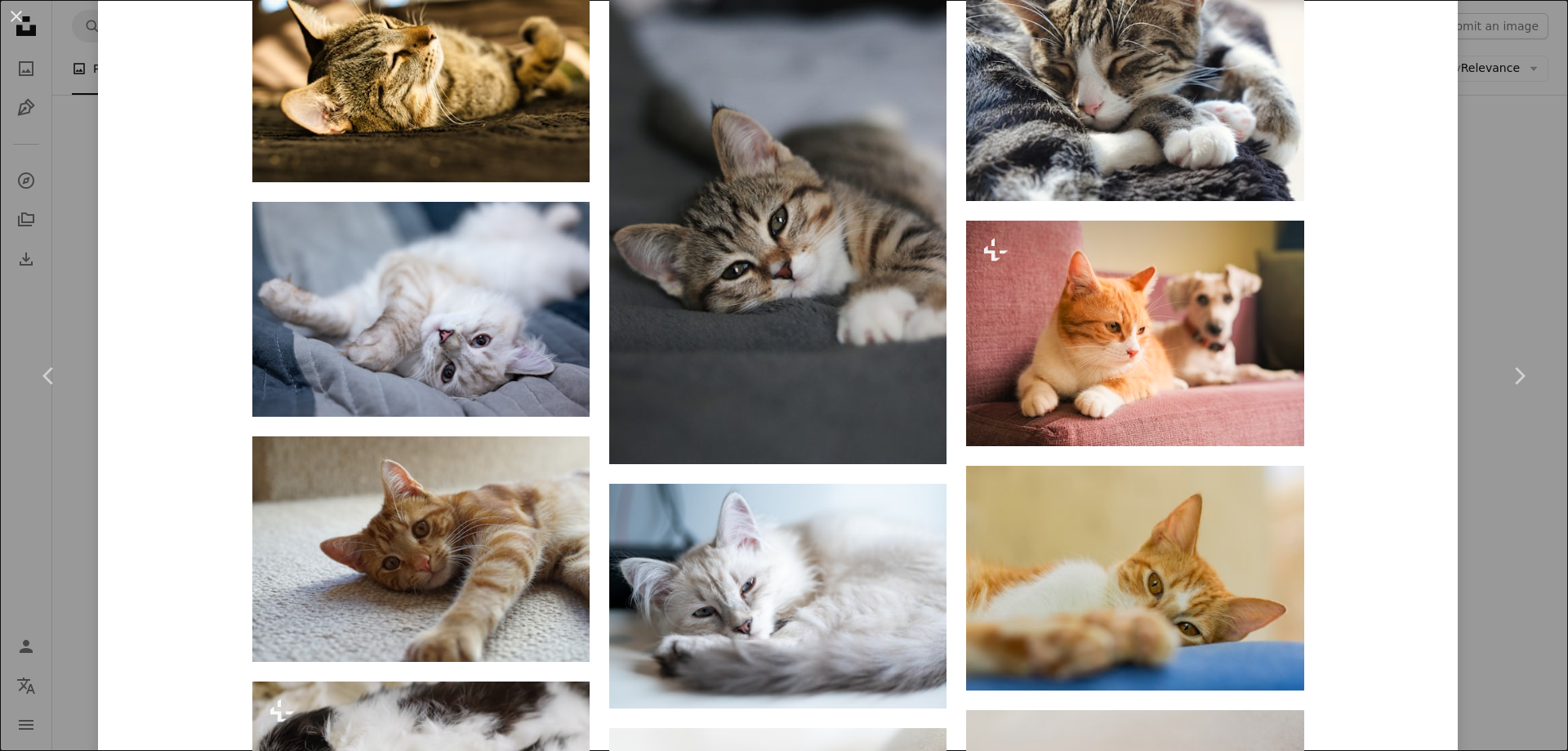
click at [1477, 536] on div "An X shape Chevron left Chevron right [PERSON_NAME] Available for hire A checkm…" at bounding box center [784, 376] width 1568 height 751
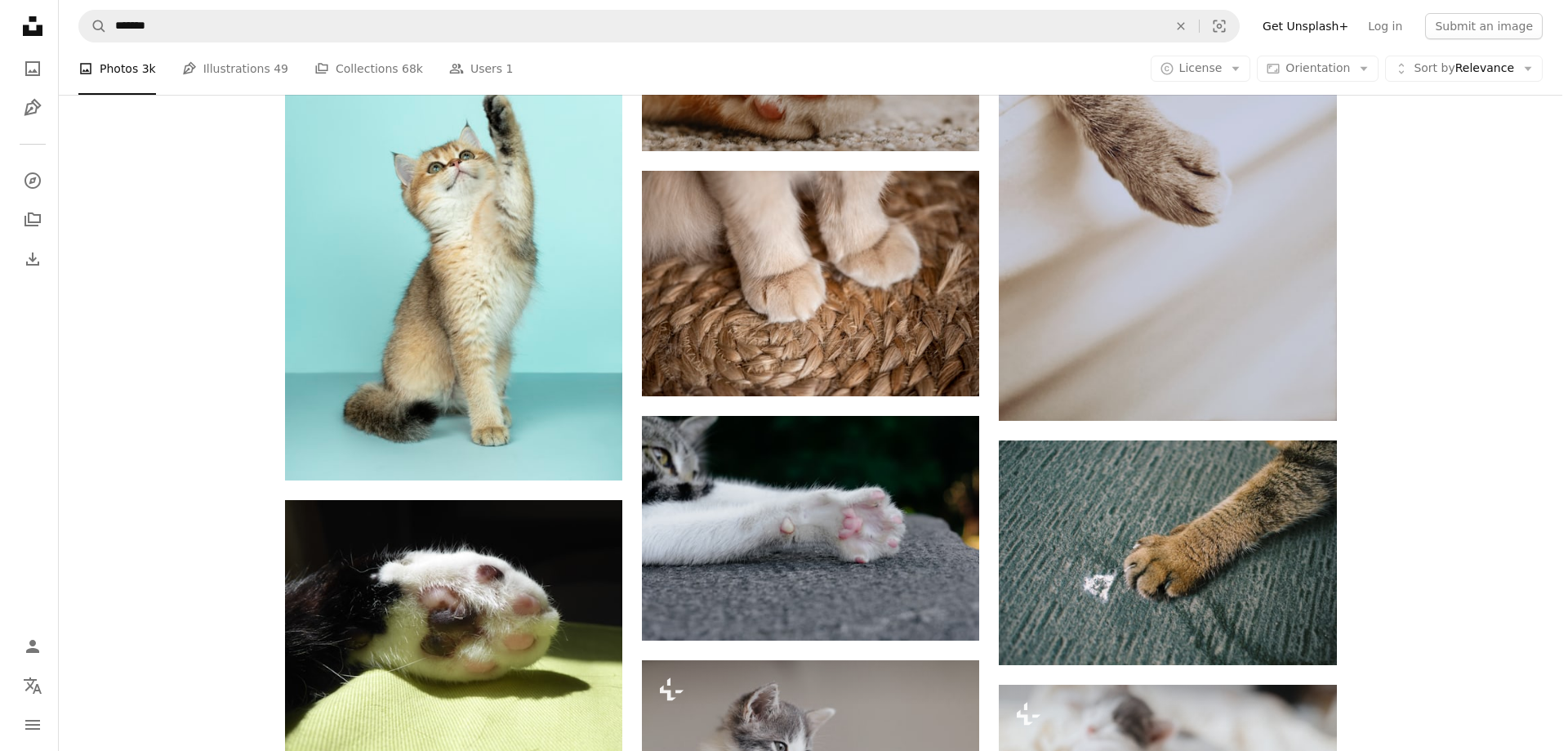
scroll to position [898, 0]
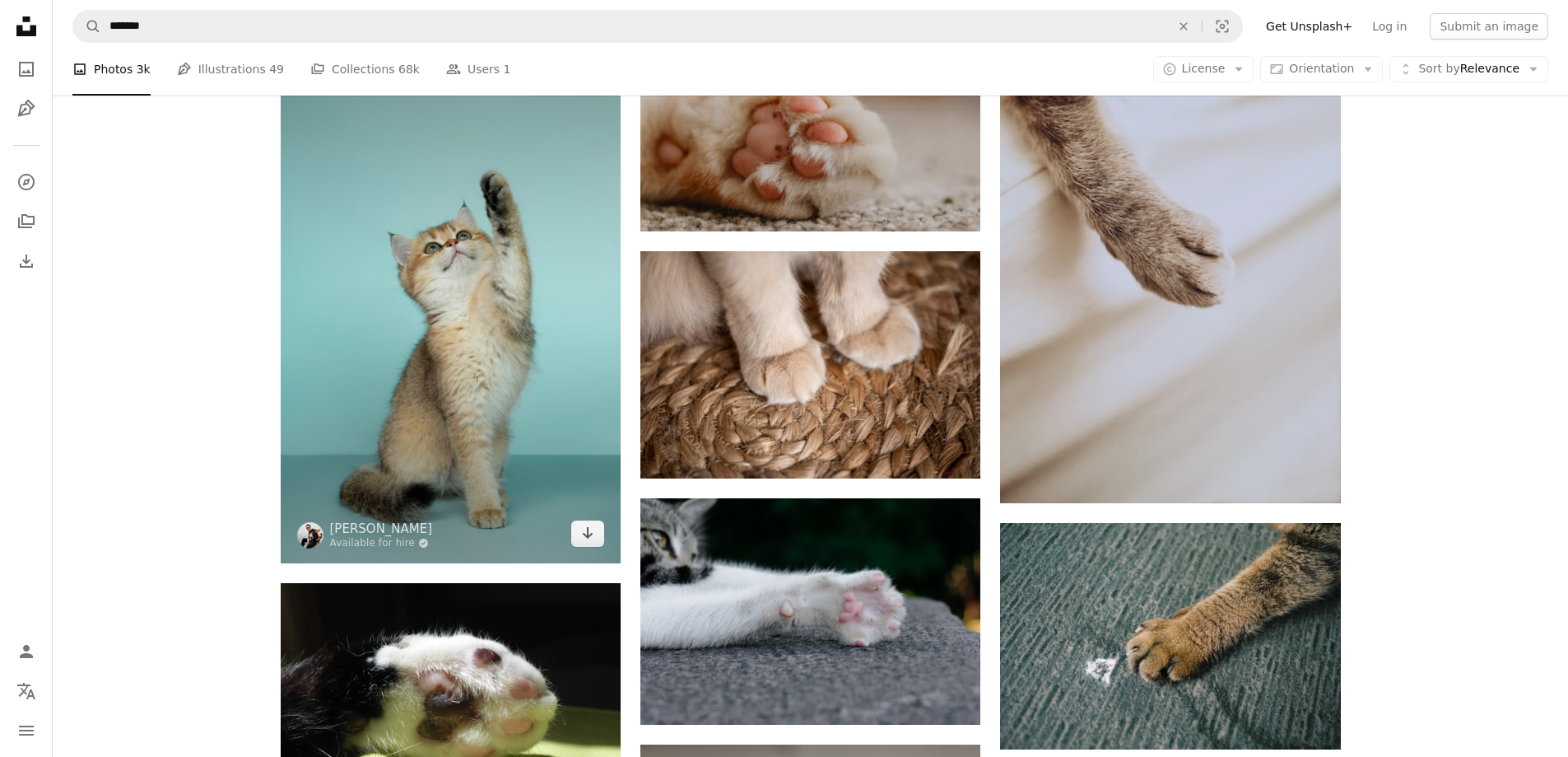
click at [571, 380] on img at bounding box center [450, 308] width 340 height 511
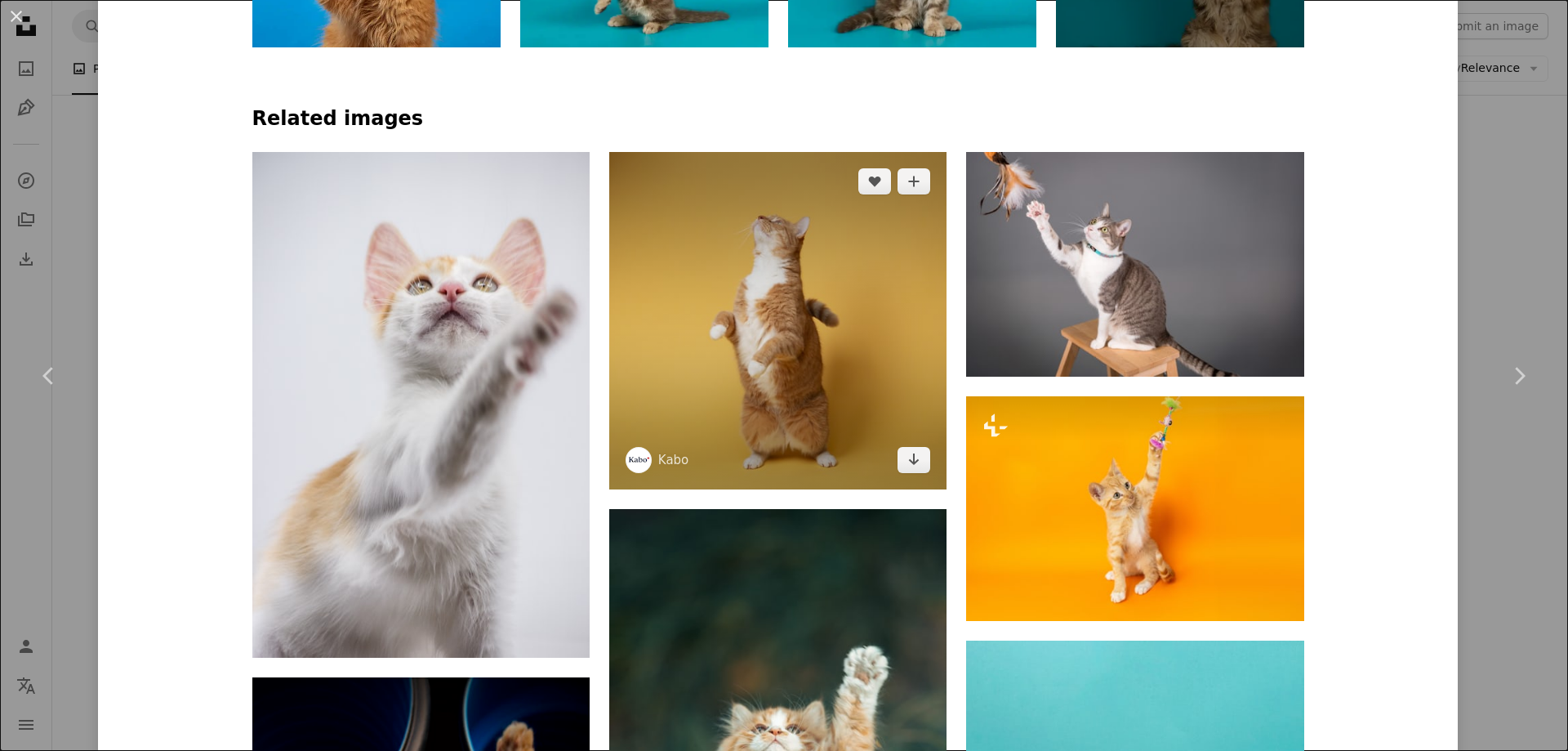
scroll to position [1143, 0]
click at [789, 374] on img at bounding box center [778, 319] width 337 height 337
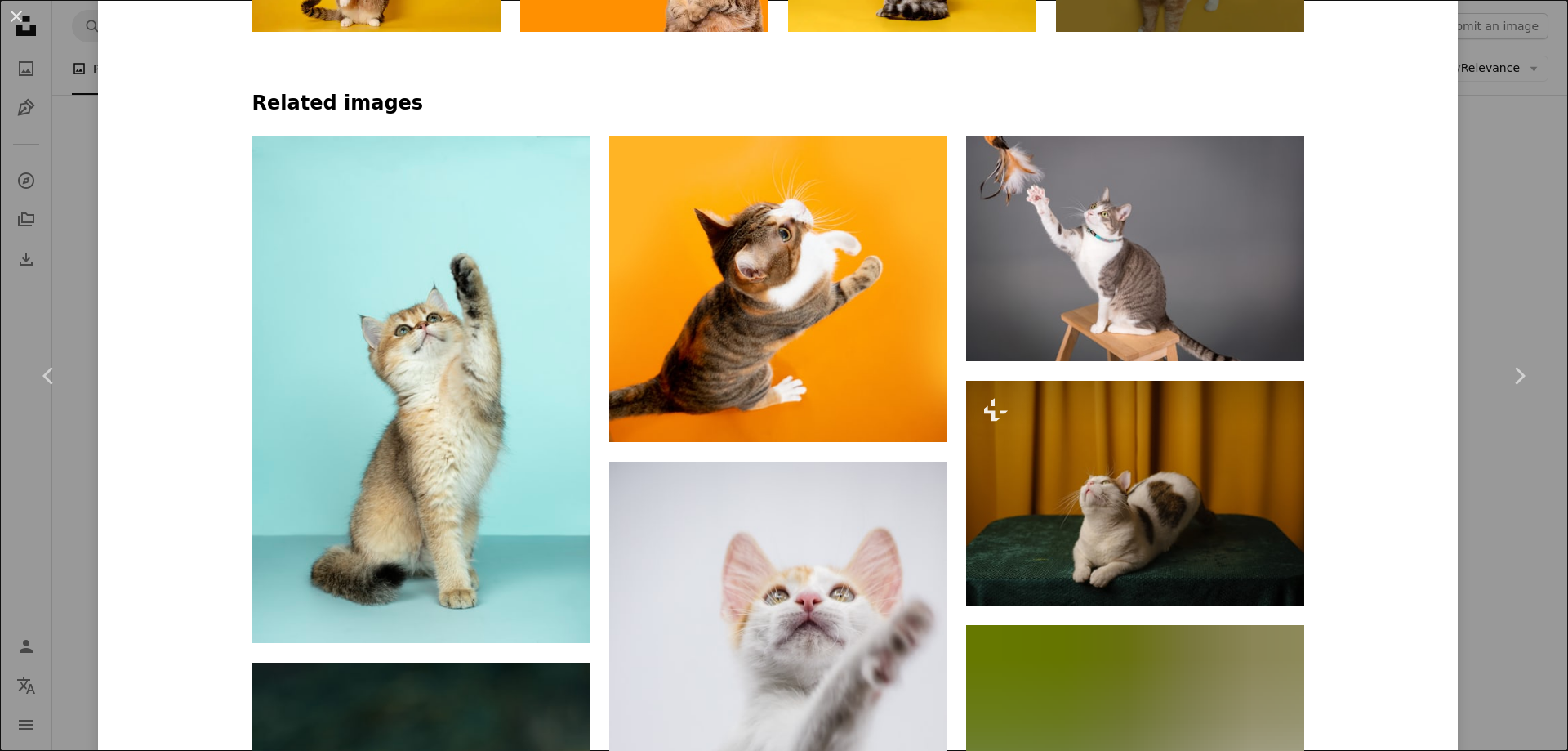
scroll to position [1143, 0]
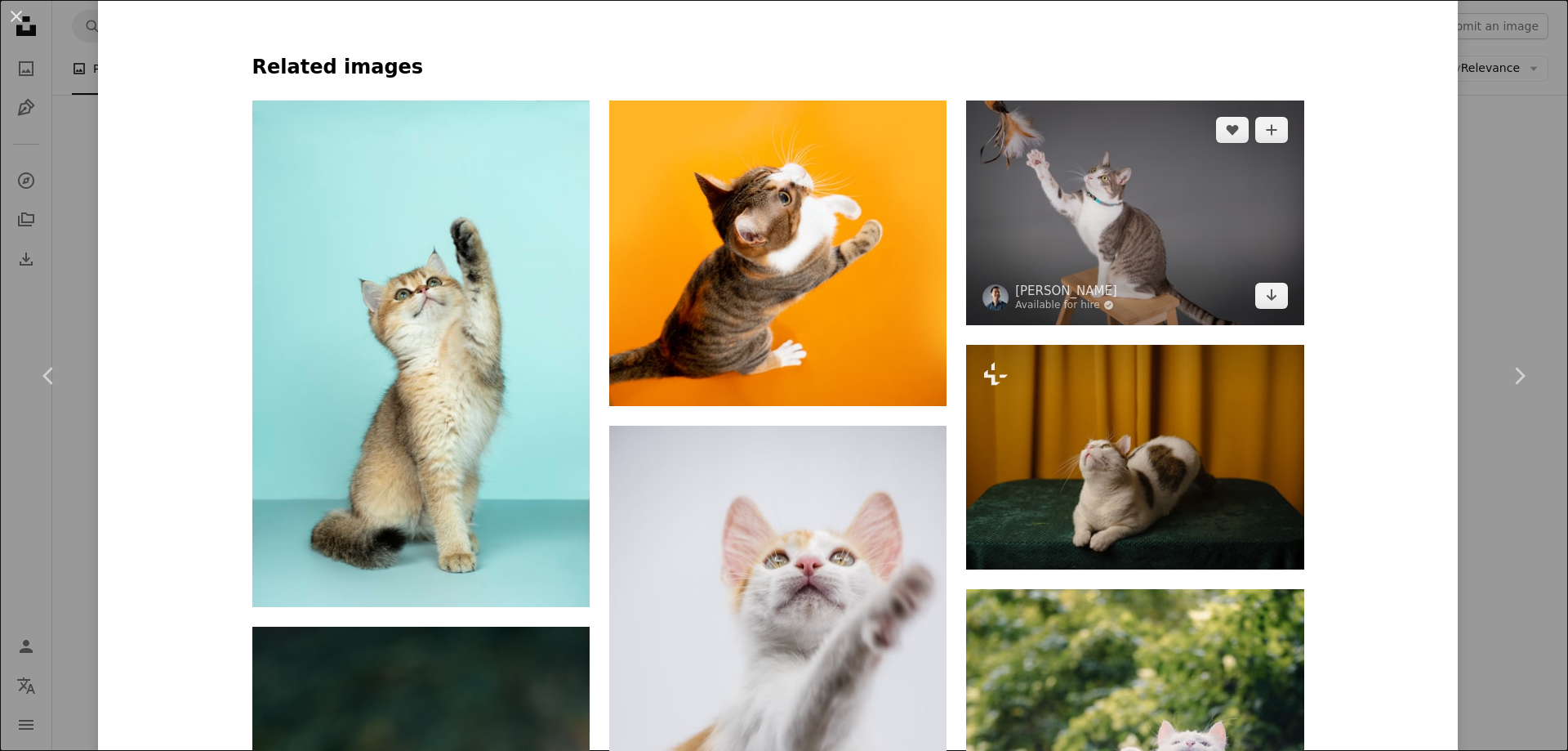
click at [1111, 250] on img at bounding box center [1135, 213] width 337 height 225
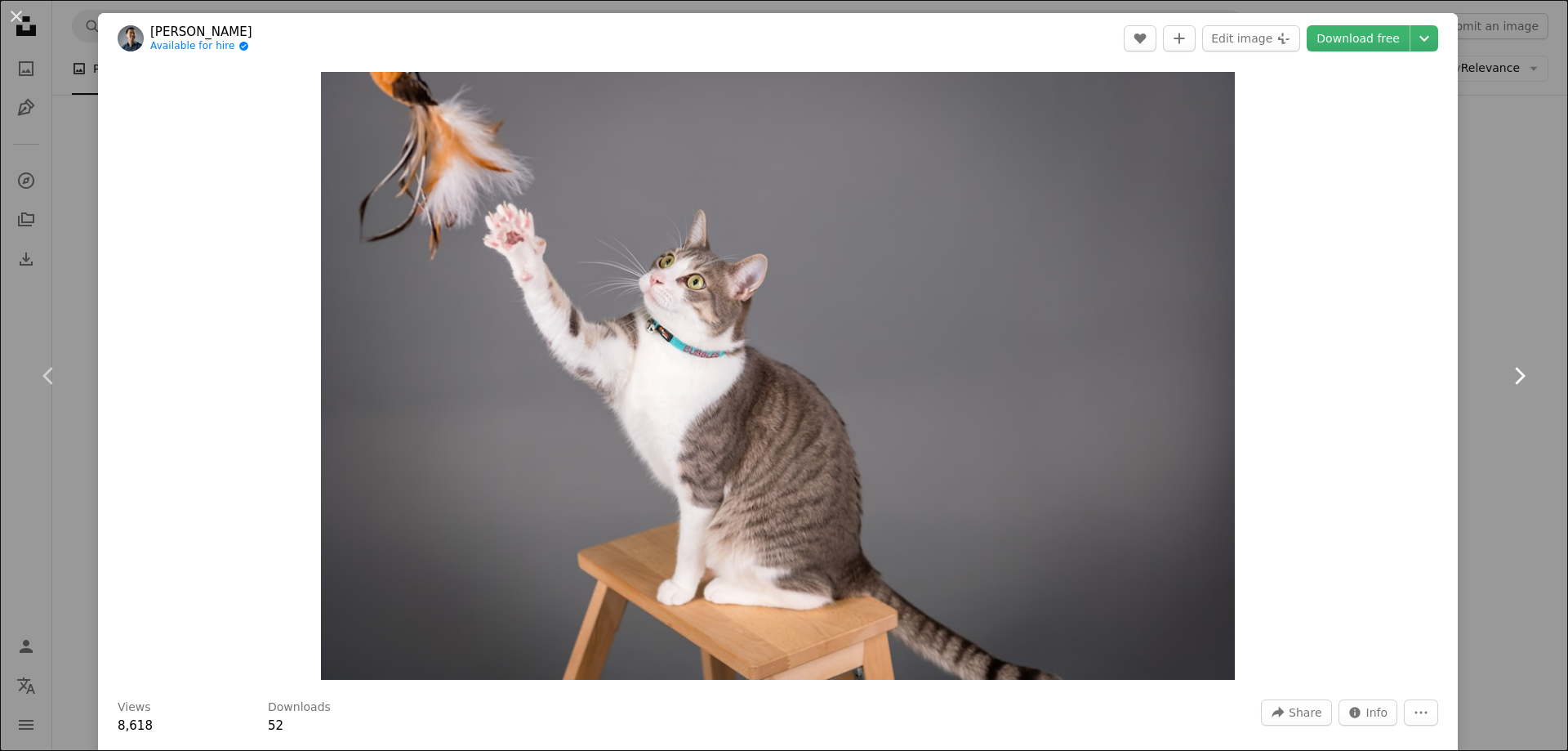
click at [1498, 426] on link "Chevron right" at bounding box center [1519, 376] width 98 height 157
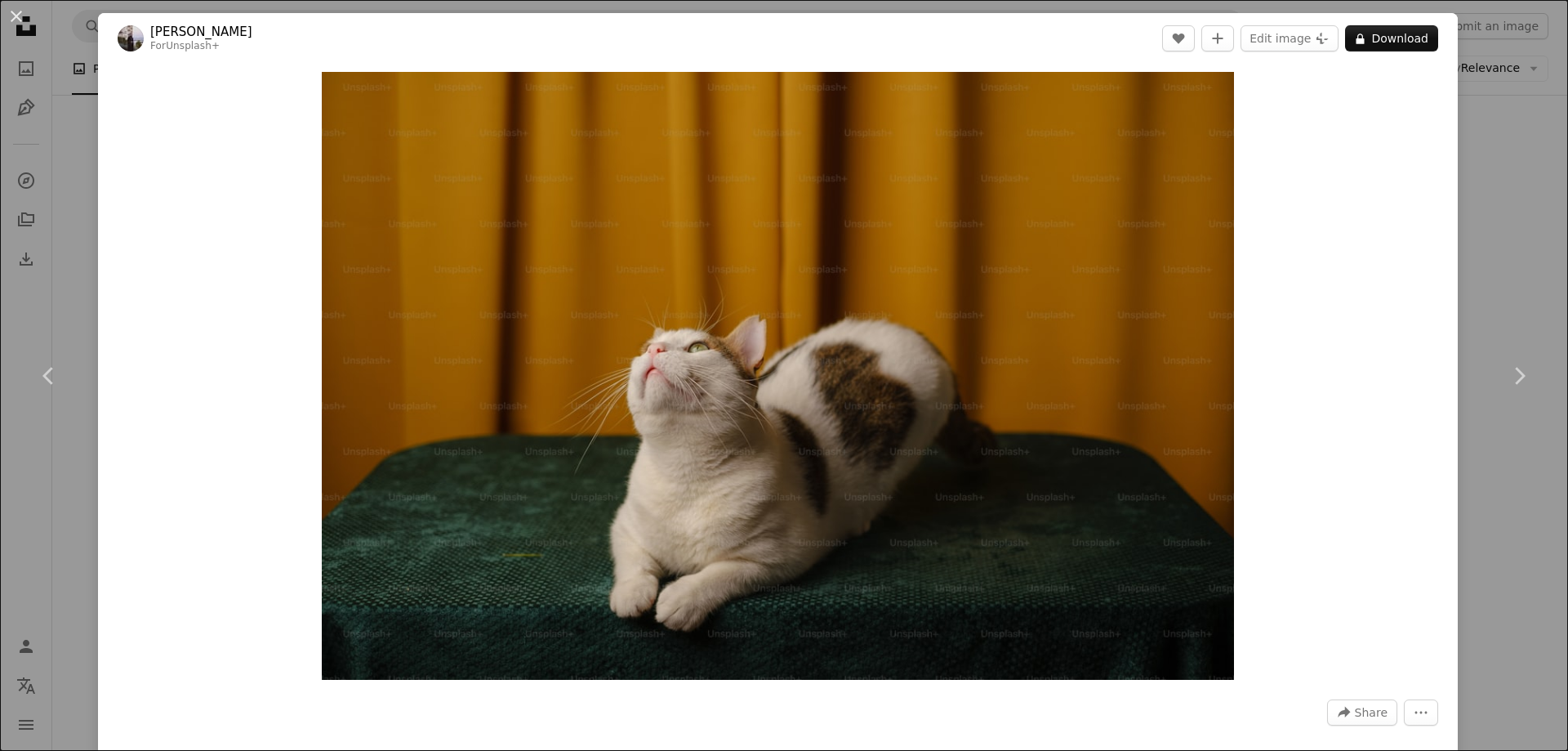
click at [1489, 49] on div "An X shape Chevron left Chevron right Nurefşan [PERSON_NAME] For Unsplash+ A he…" at bounding box center [784, 376] width 1568 height 751
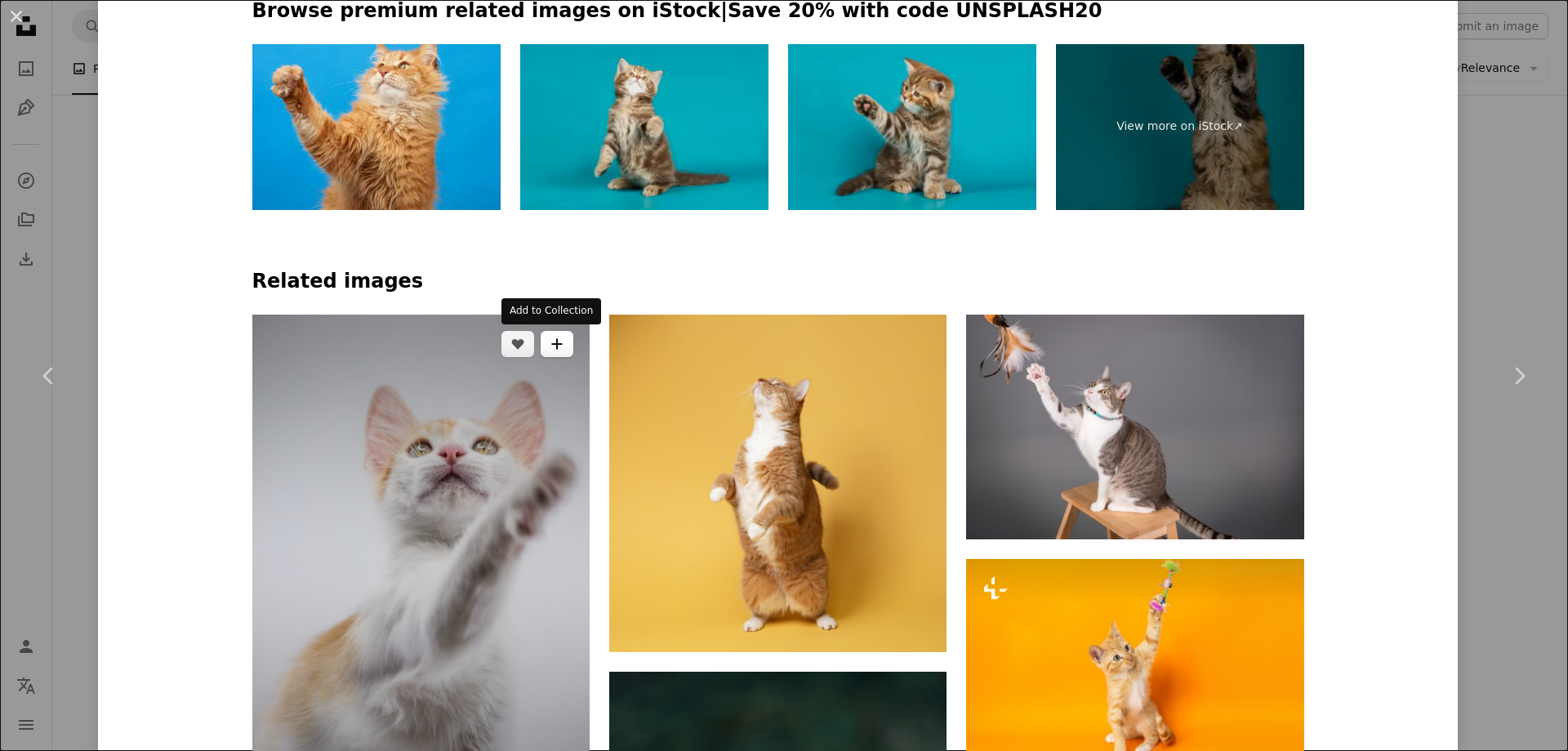
scroll to position [1389, 0]
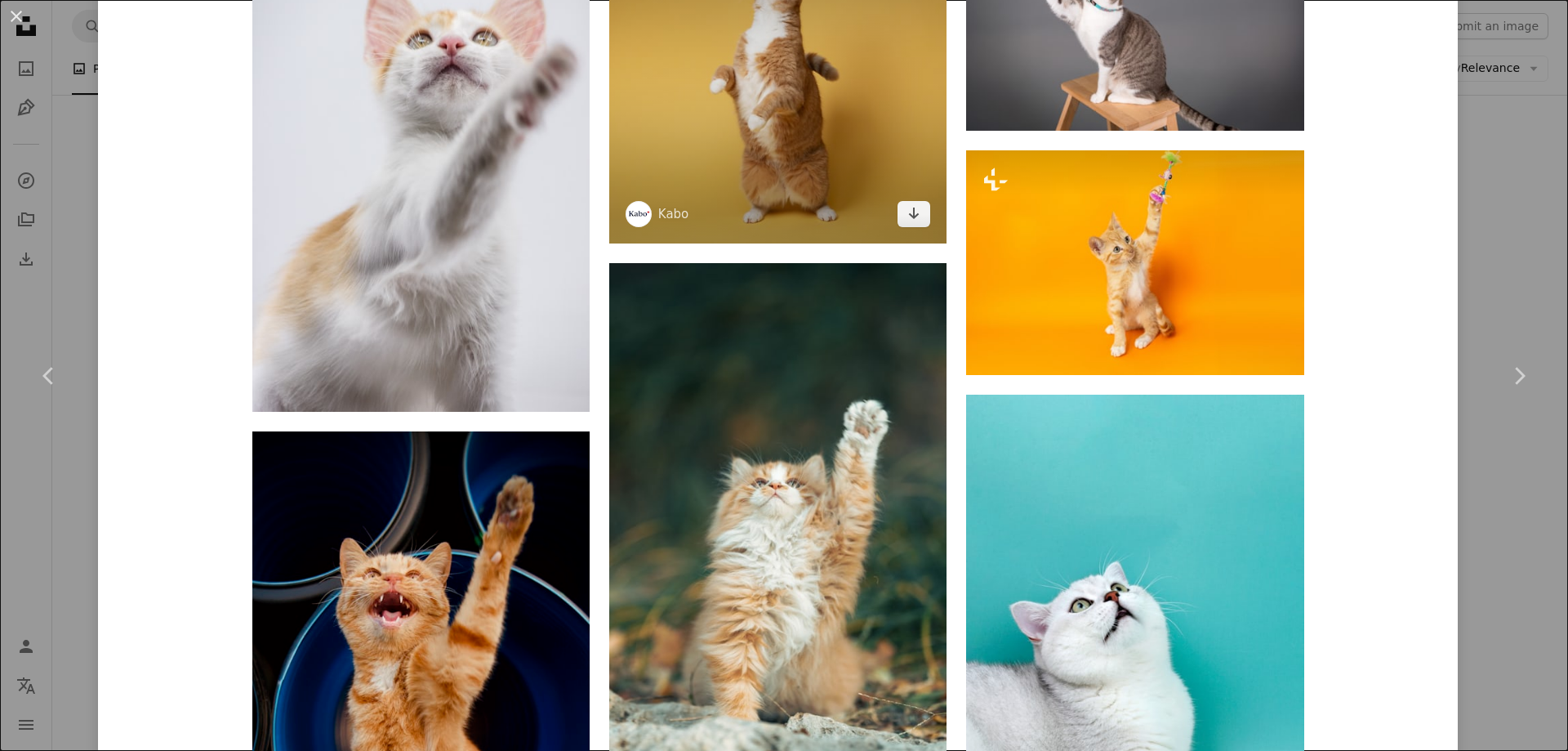
click at [724, 68] on img at bounding box center [778, 75] width 337 height 337
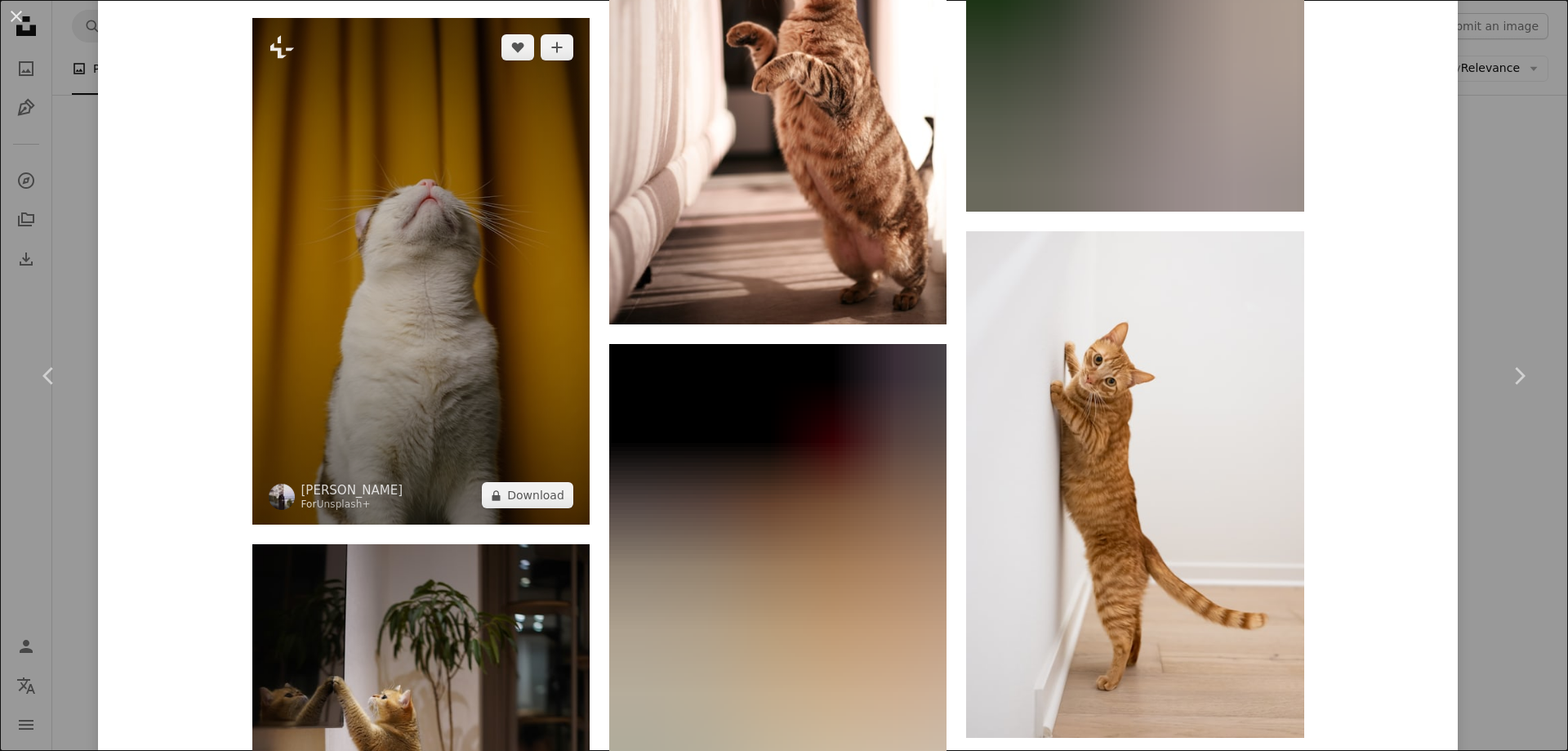
scroll to position [2532, 0]
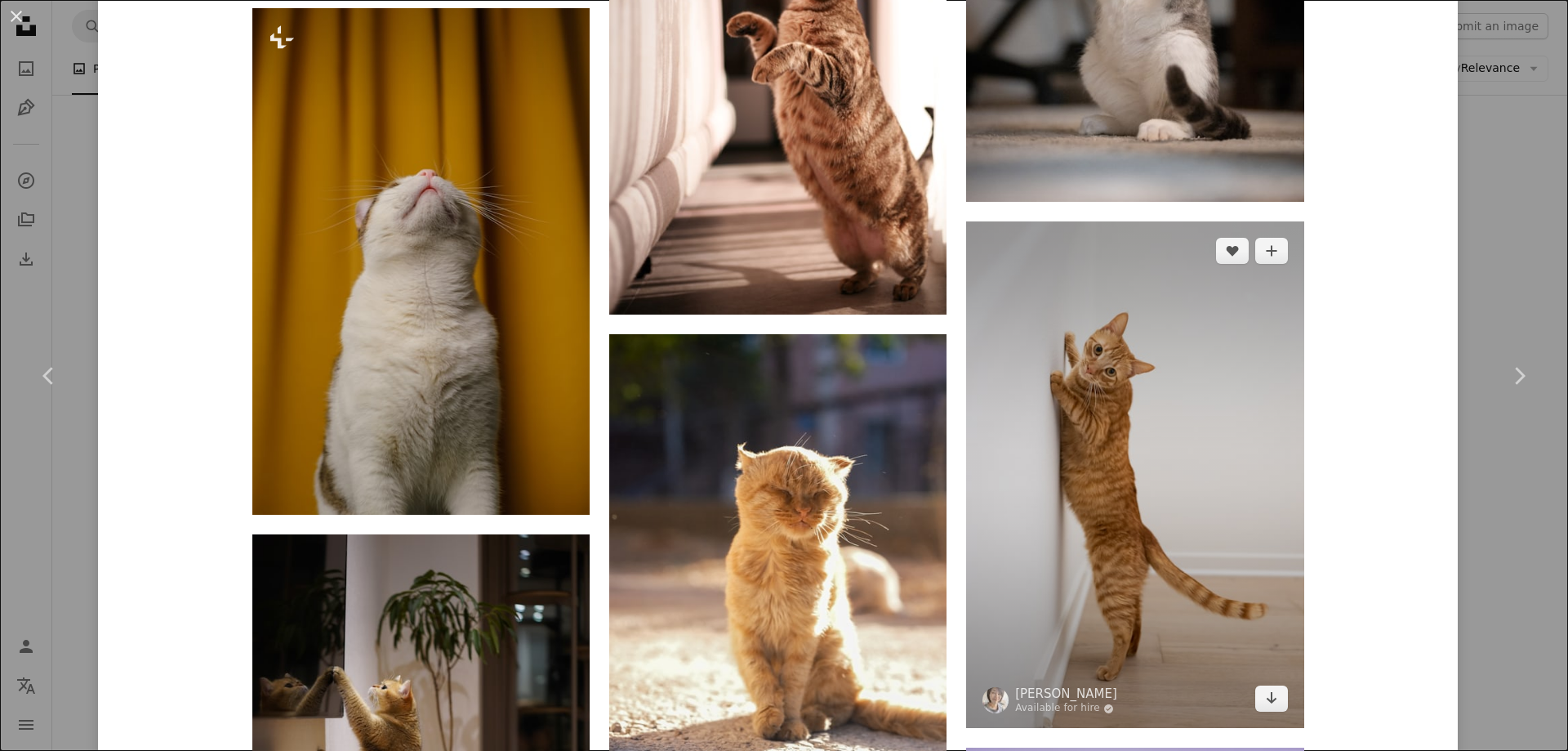
click at [1050, 471] on img at bounding box center [1135, 475] width 337 height 507
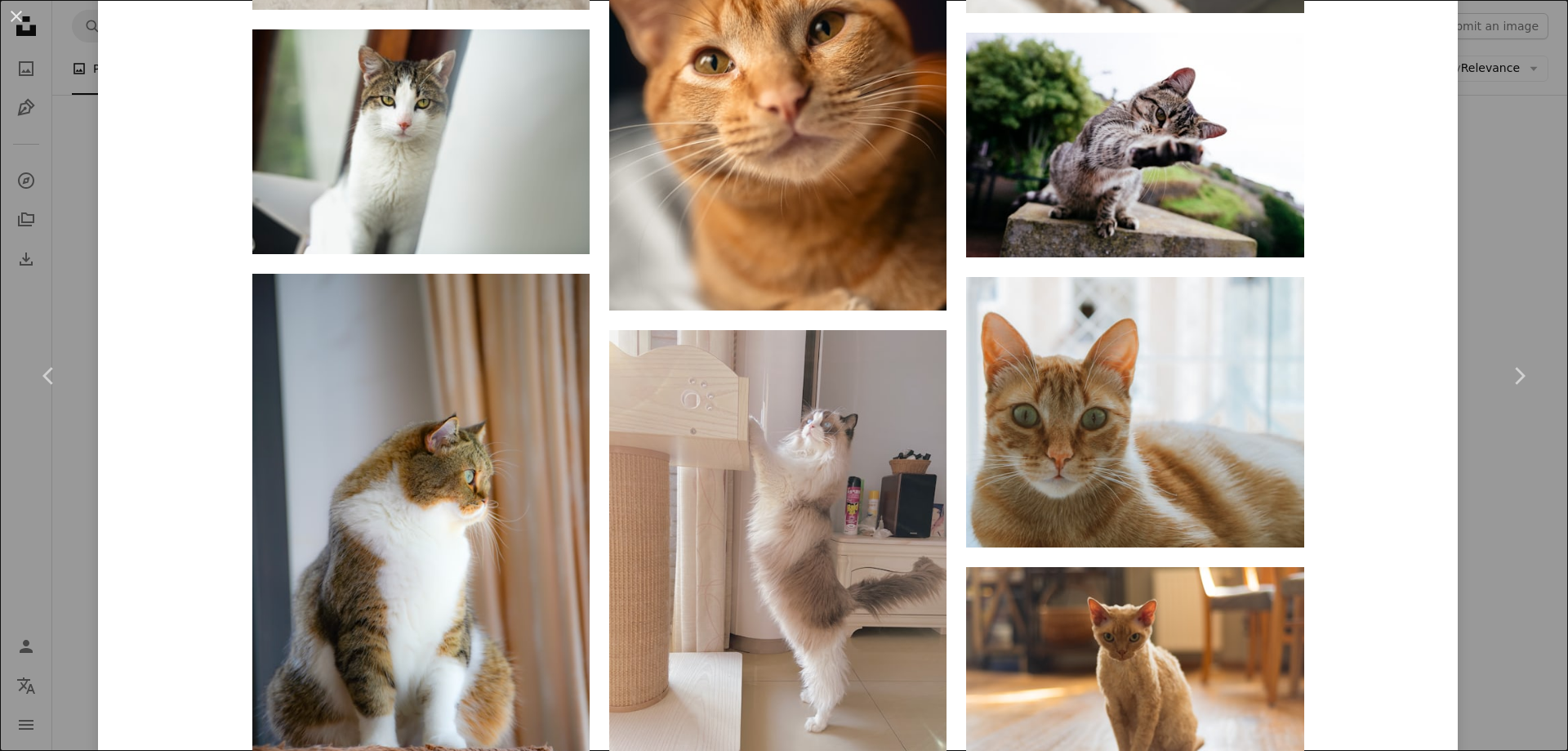
scroll to position [9692, 0]
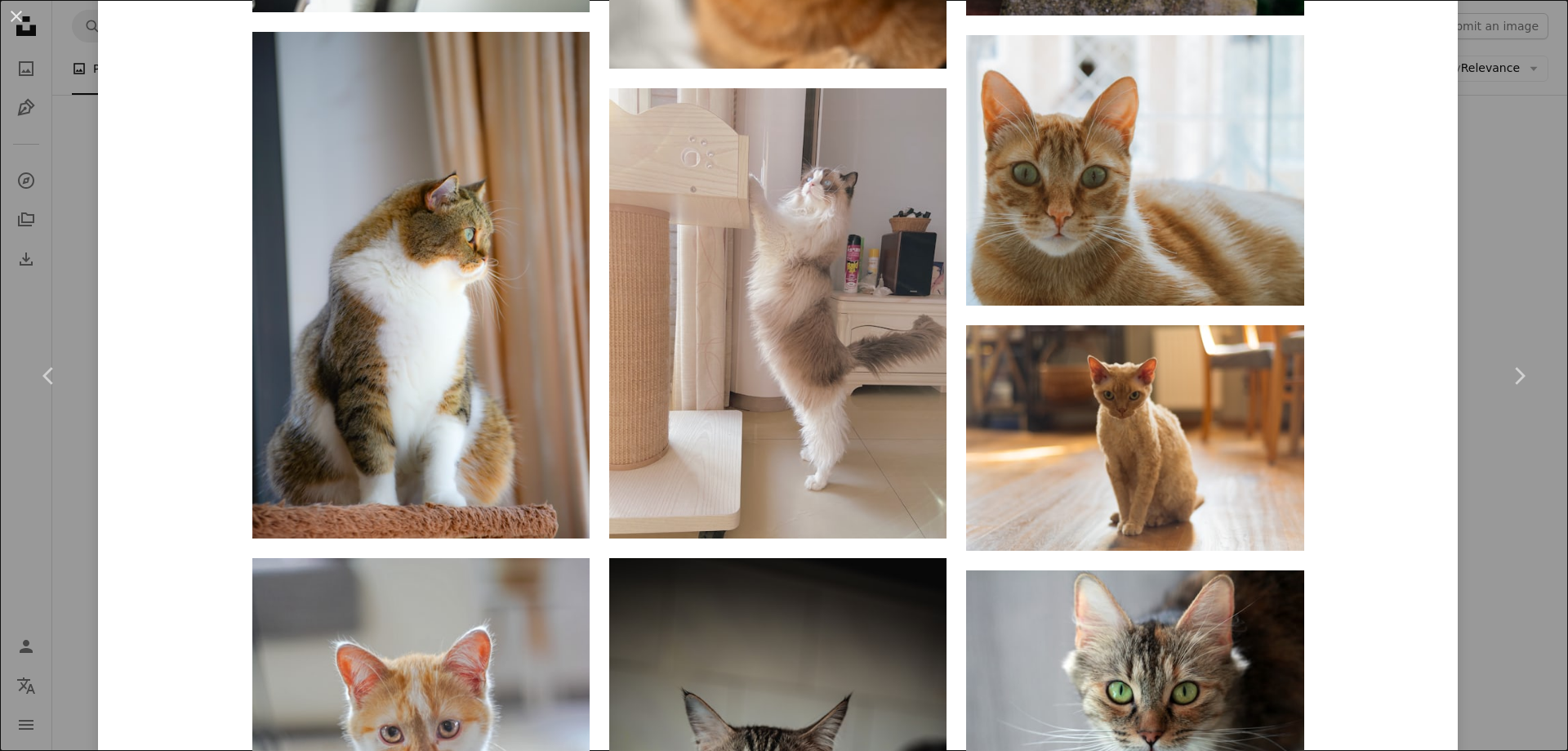
click at [1538, 154] on div "An X shape Chevron left Chevron right [PERSON_NAME] Available for hire A checkm…" at bounding box center [784, 376] width 1568 height 751
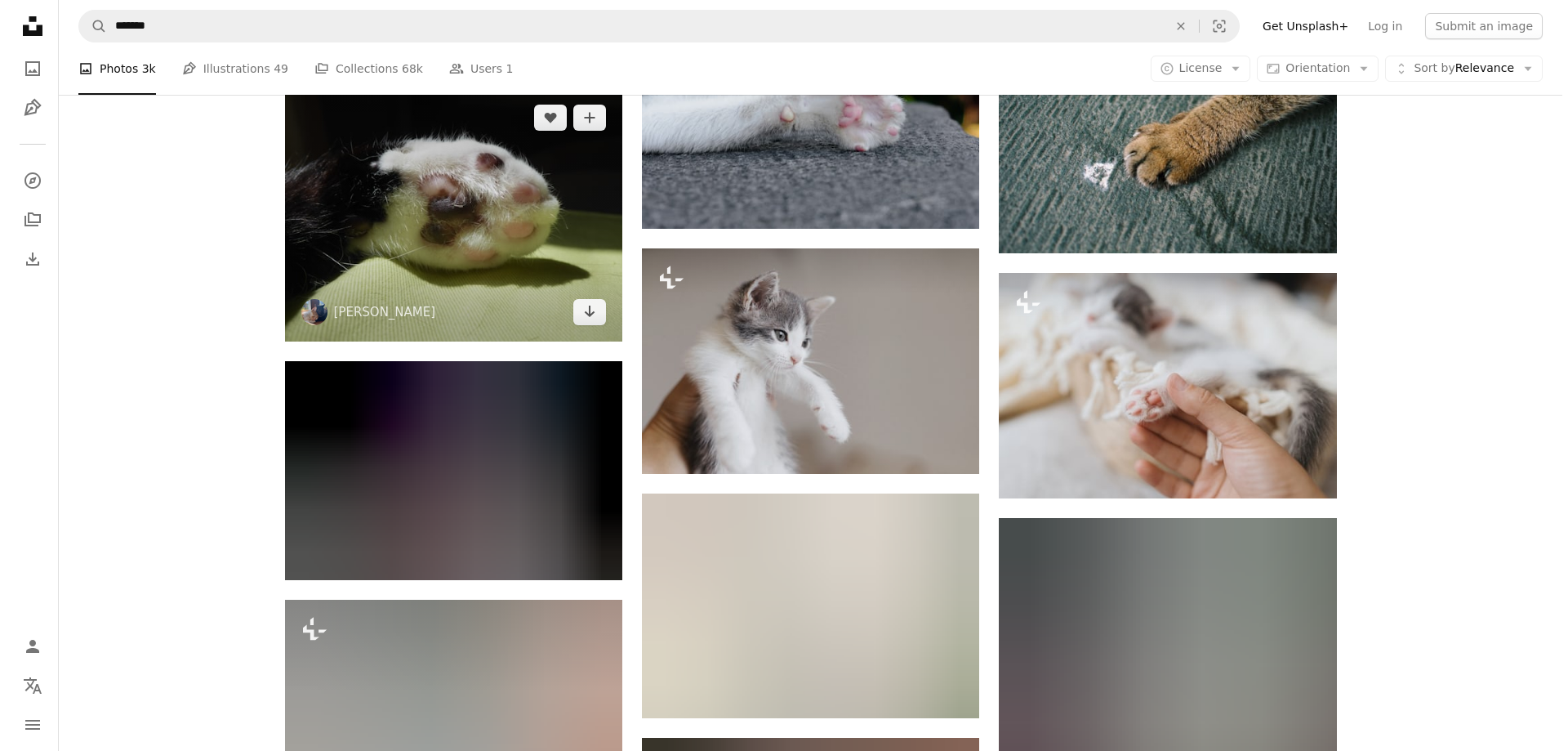
scroll to position [980, 0]
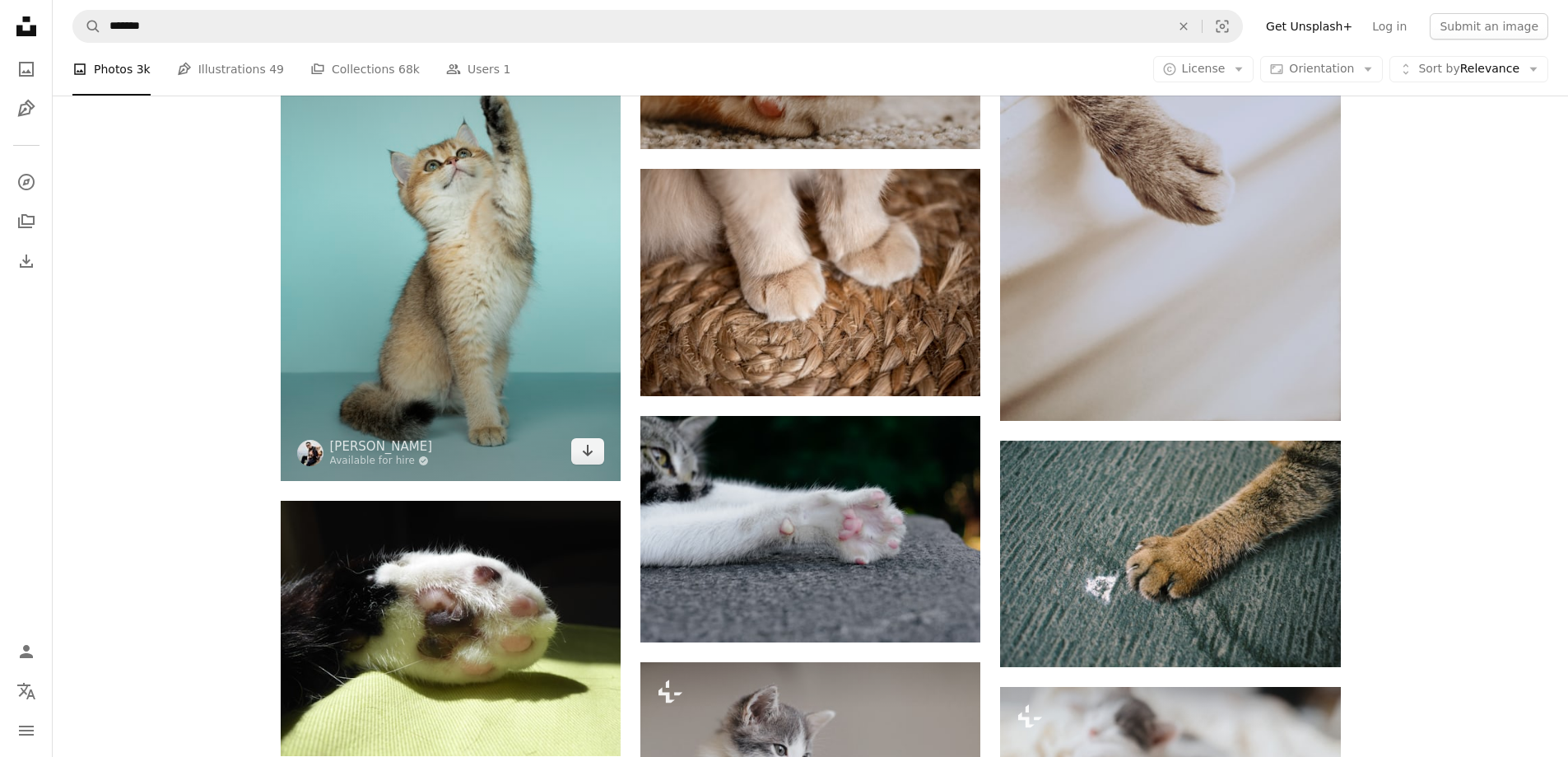
click at [421, 306] on img at bounding box center [450, 226] width 340 height 511
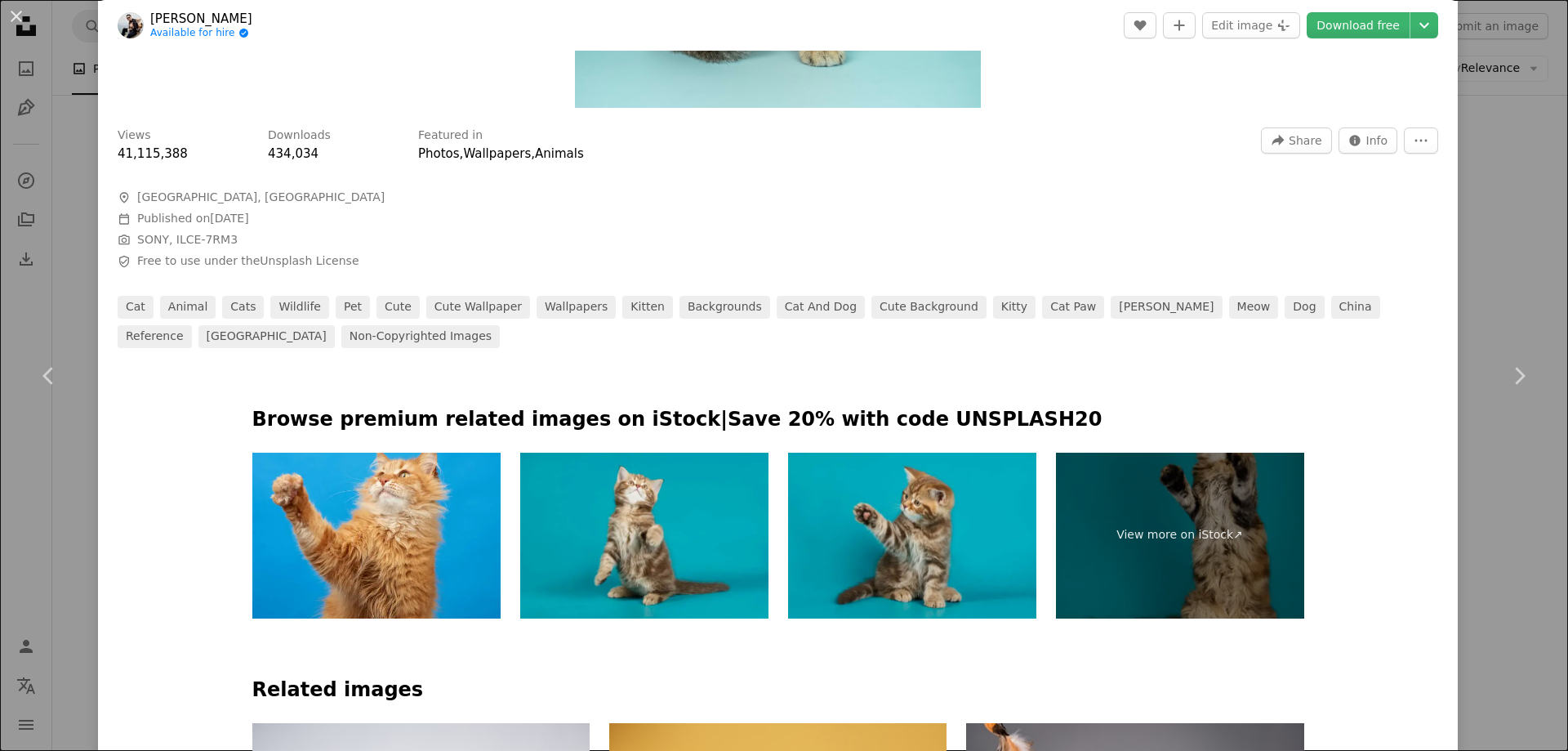
scroll to position [1143, 0]
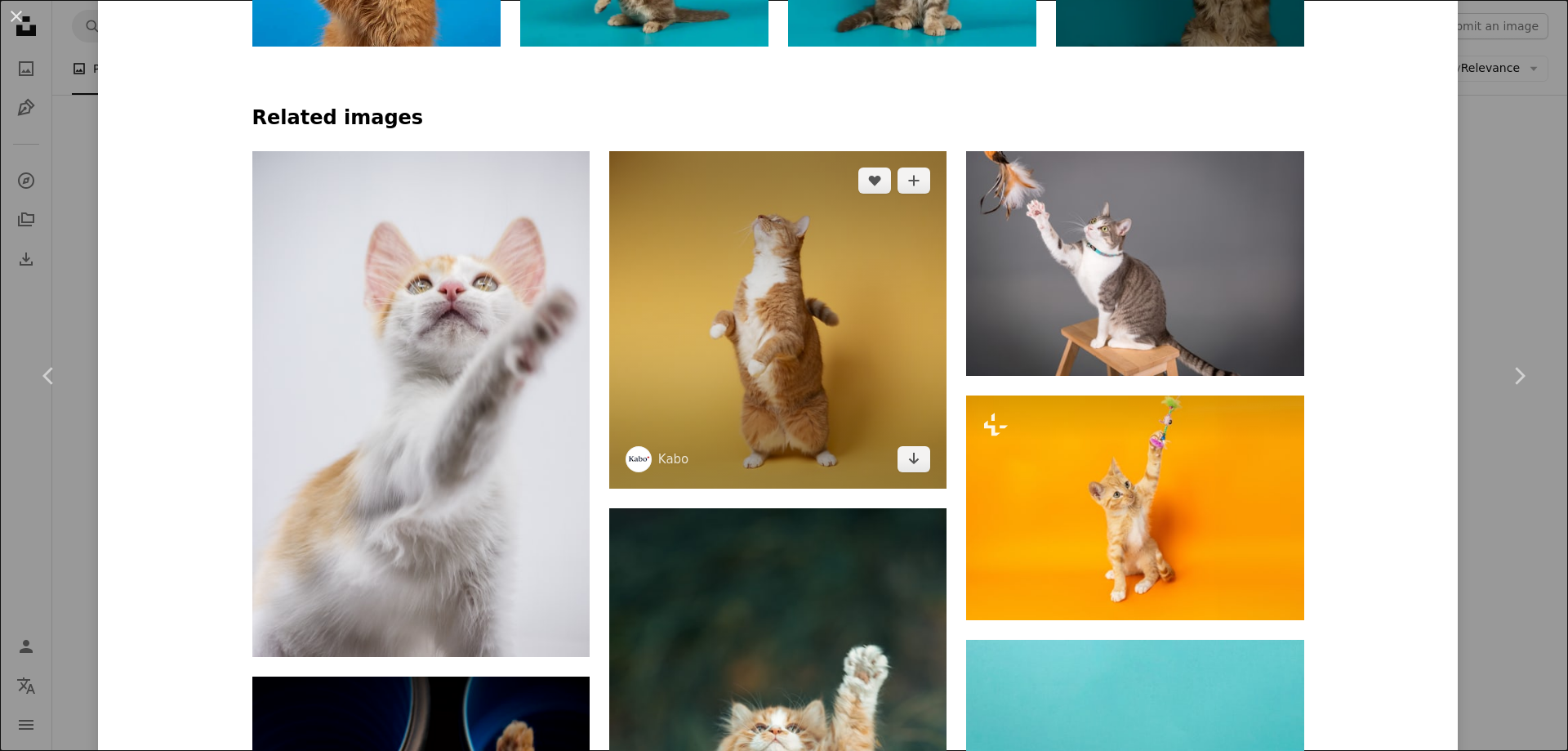
click at [798, 334] on img at bounding box center [778, 319] width 337 height 337
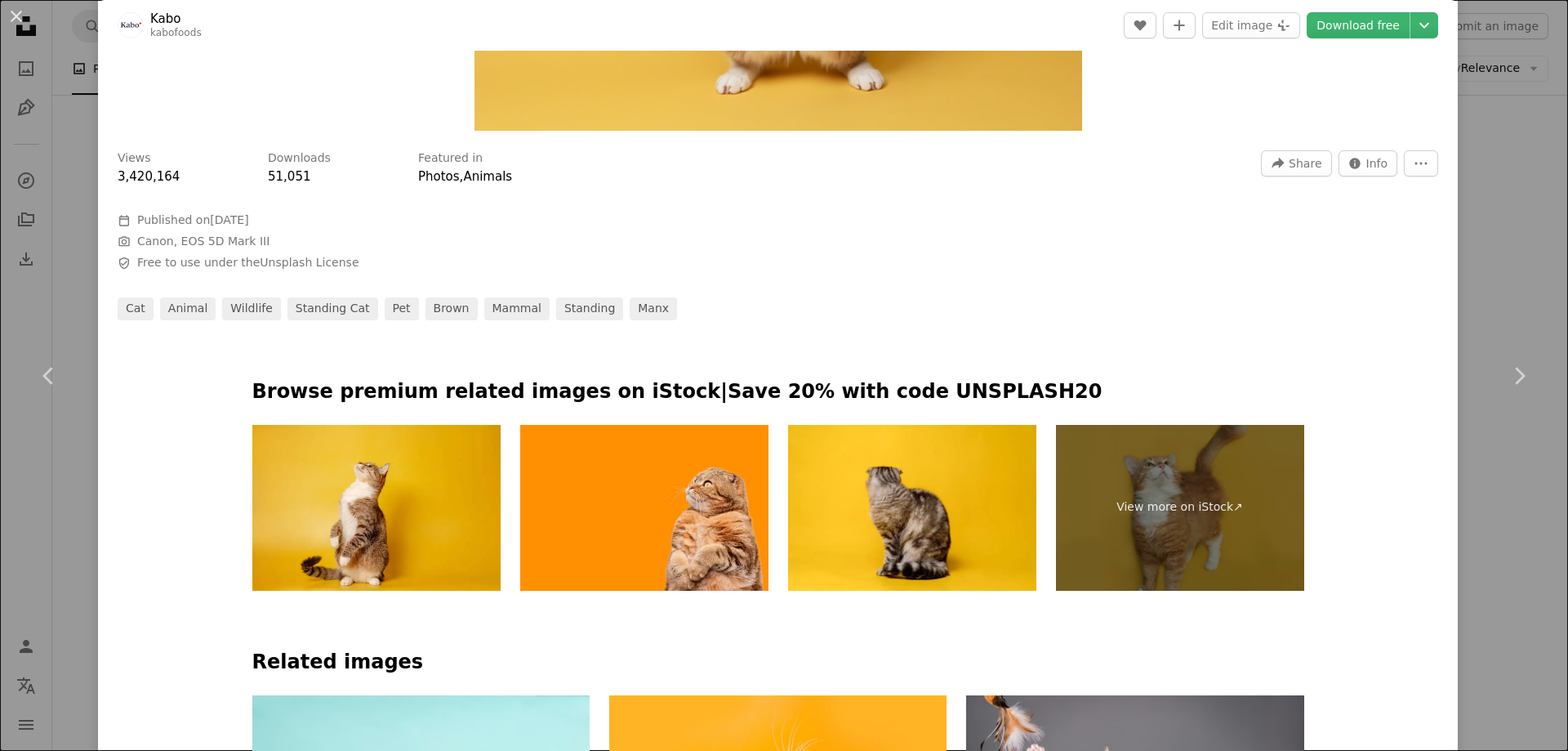
scroll to position [572, 0]
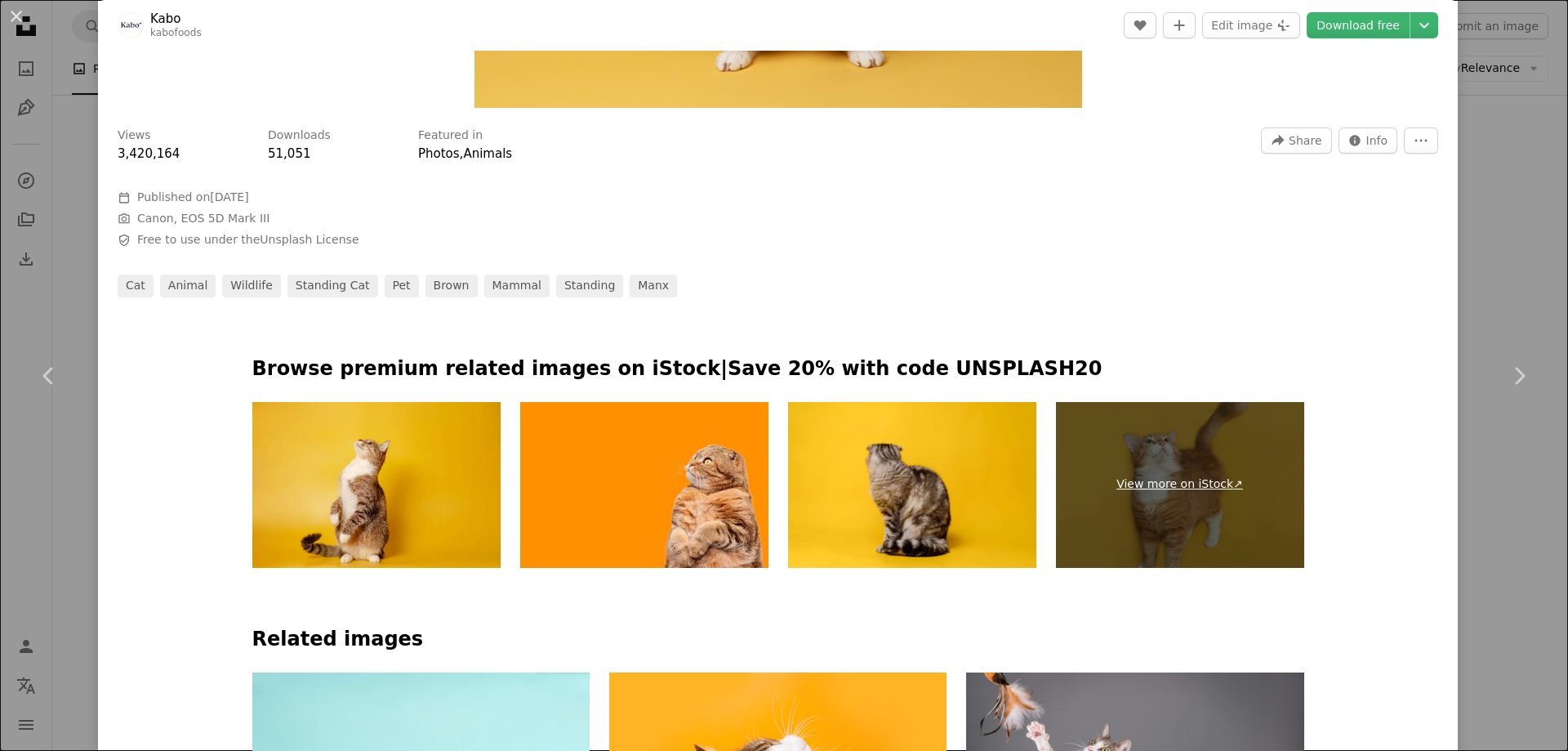
click at [1143, 475] on link "View more on iStock ↗" at bounding box center [1180, 485] width 248 height 166
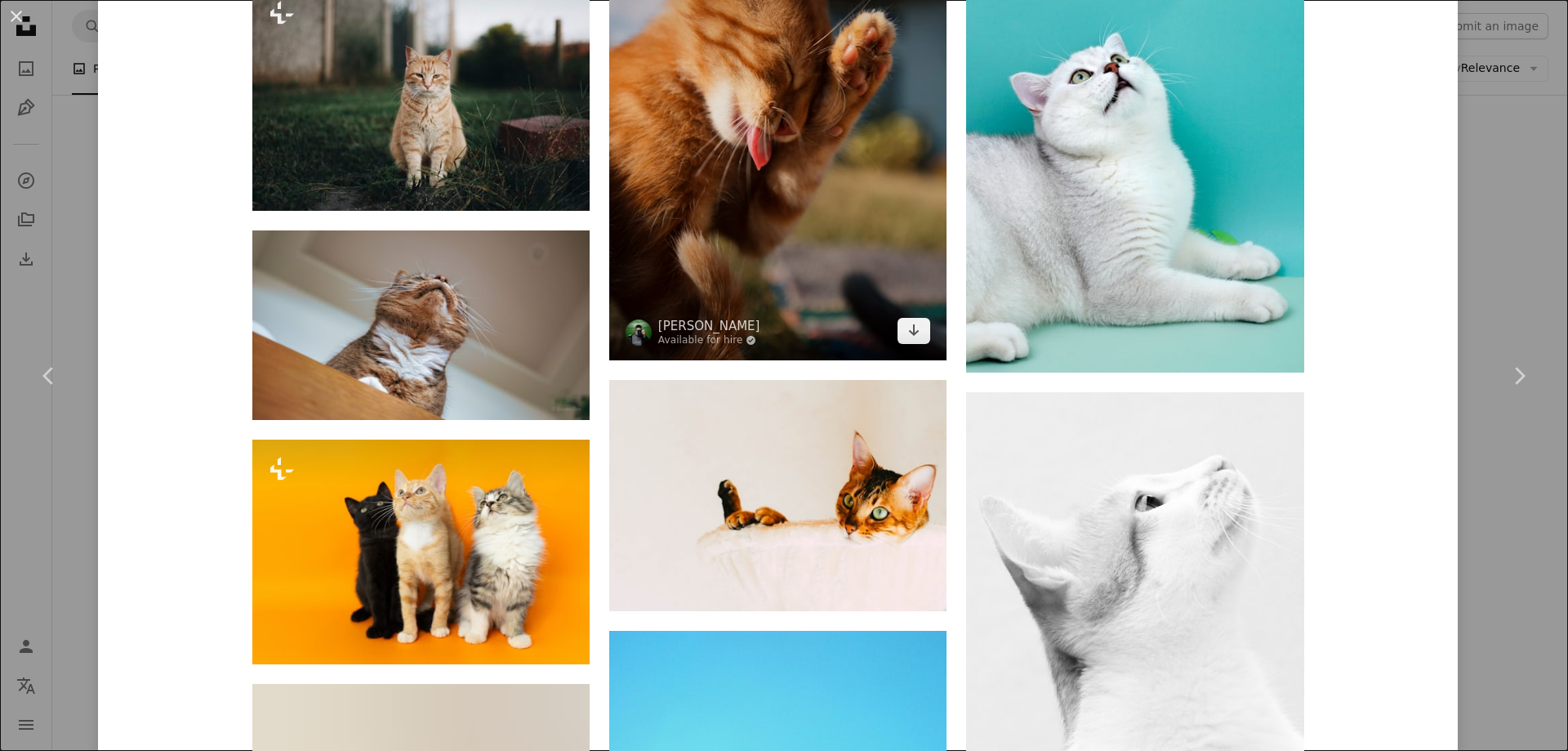
scroll to position [7522, 0]
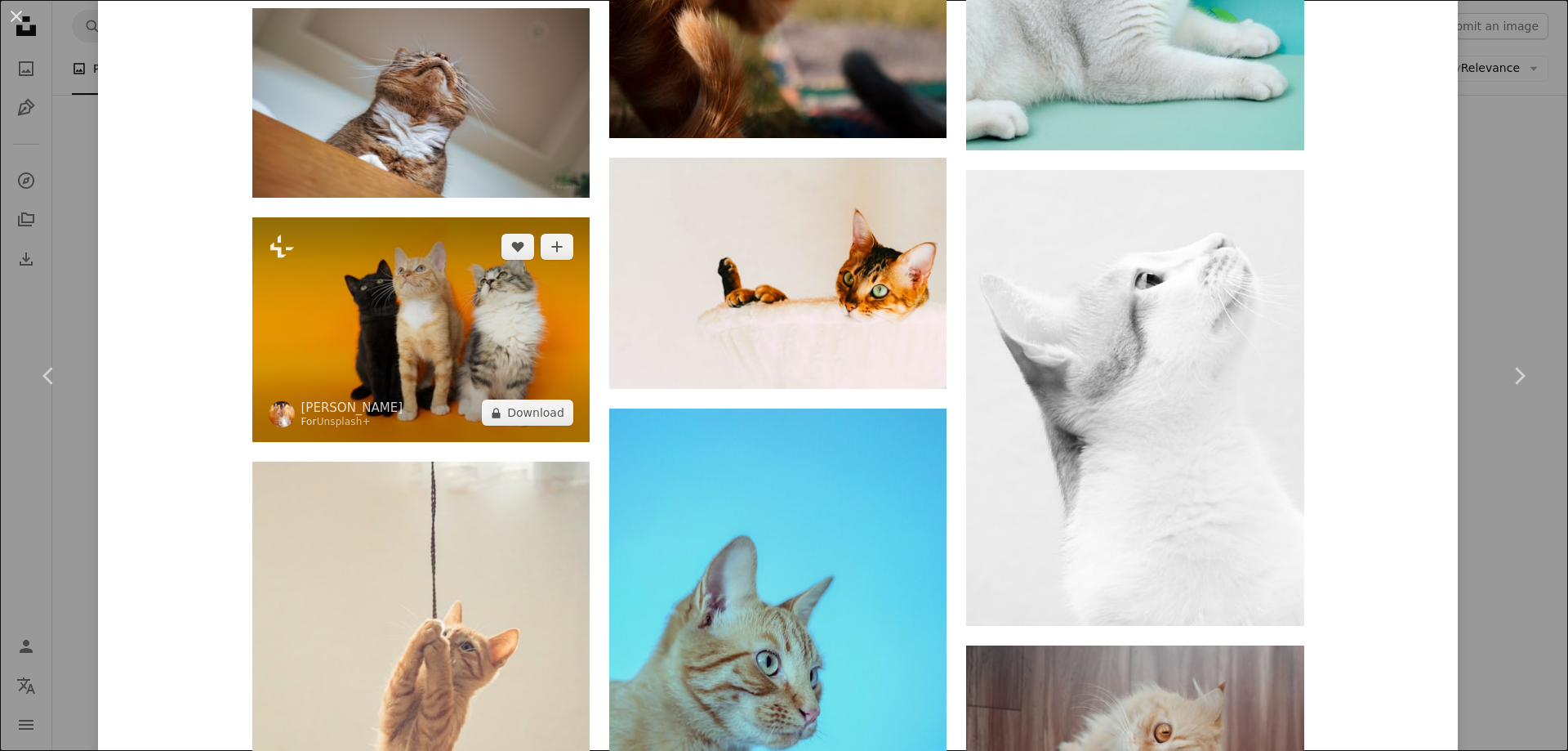
click at [499, 359] on img at bounding box center [421, 330] width 337 height 225
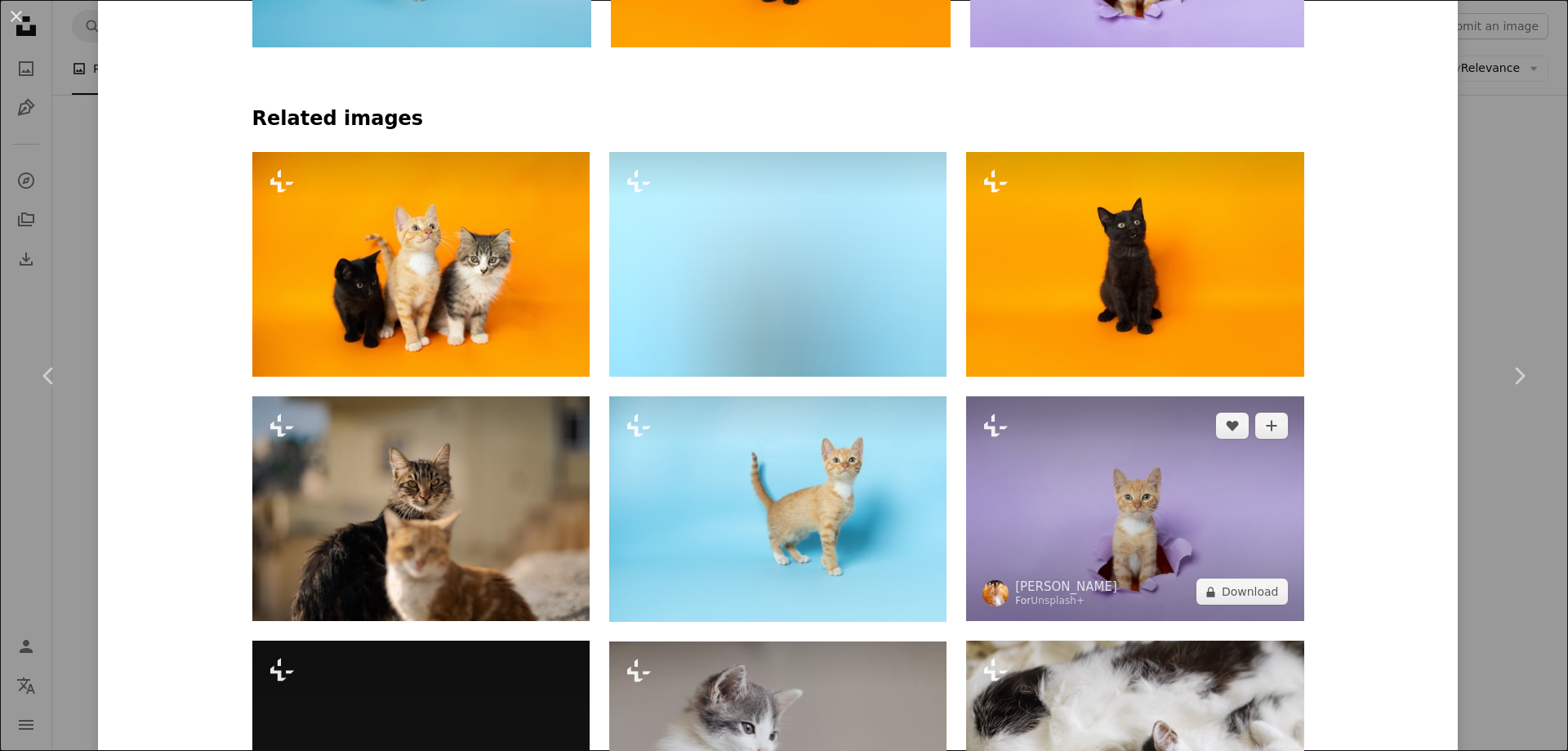
scroll to position [1143, 0]
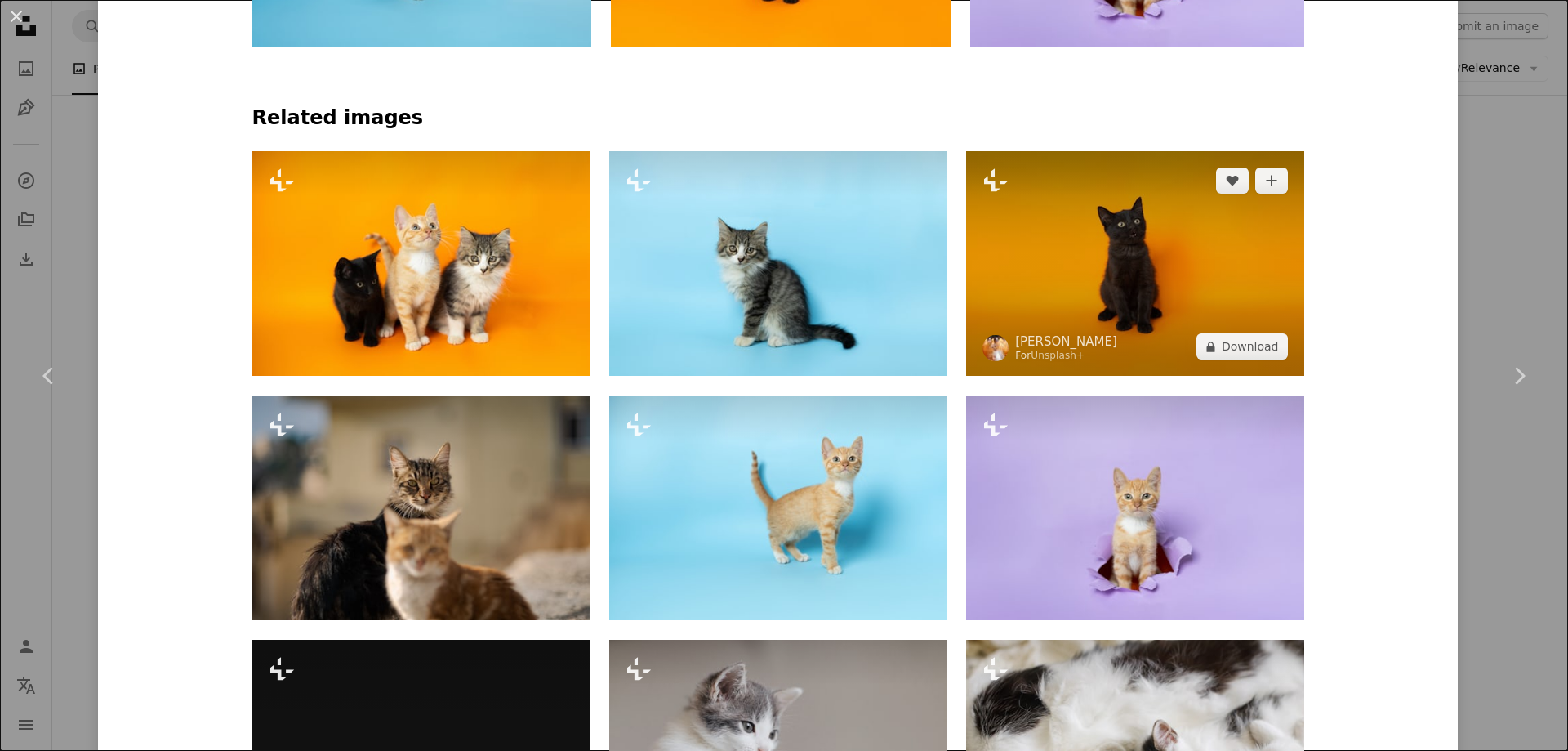
click at [1052, 266] on img at bounding box center [1135, 263] width 337 height 225
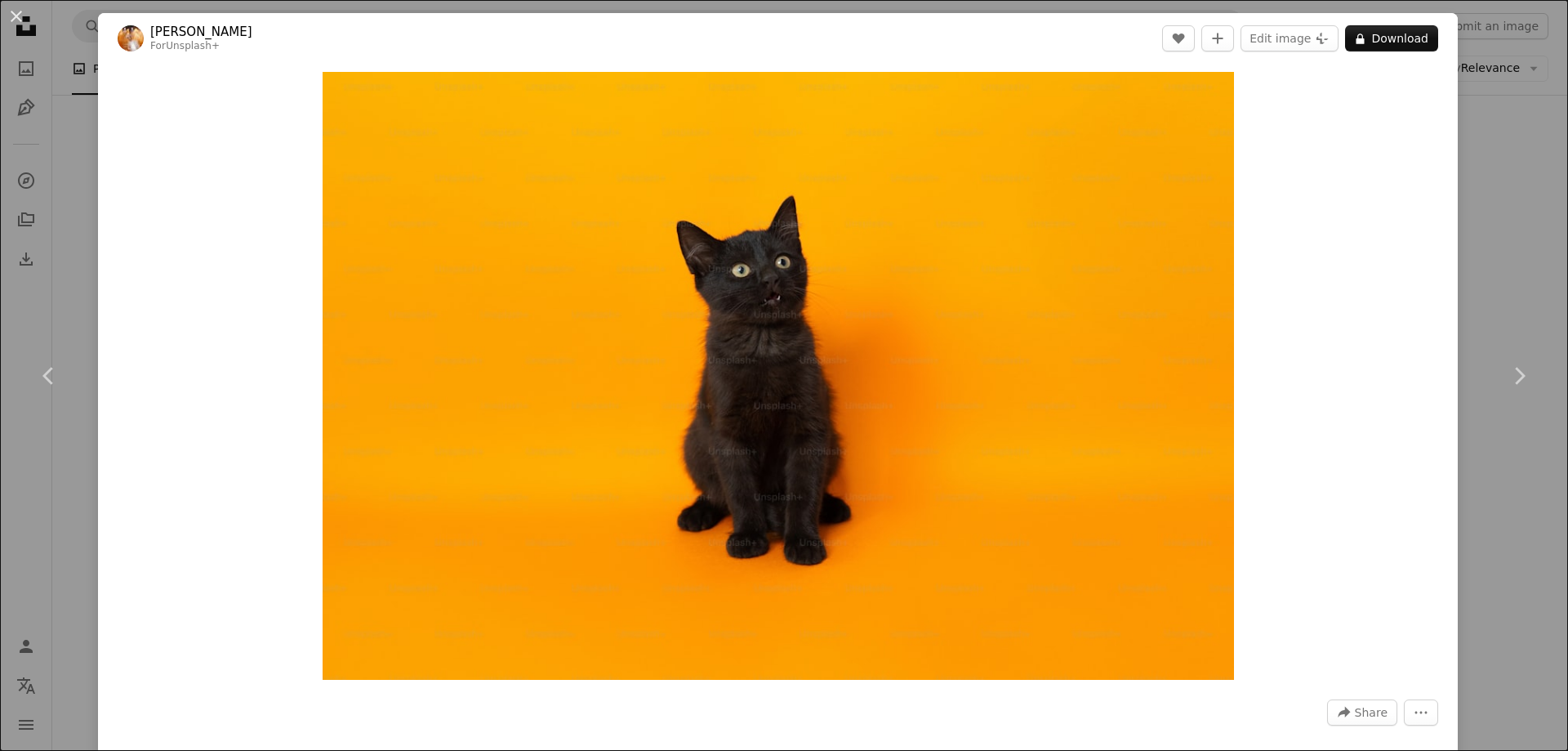
click at [1442, 178] on div "Zoom in" at bounding box center [778, 376] width 1360 height 624
click at [1475, 71] on div "An X shape Chevron left Chevron right [PERSON_NAME] For Unsplash+ A heart A plu…" at bounding box center [784, 376] width 1568 height 751
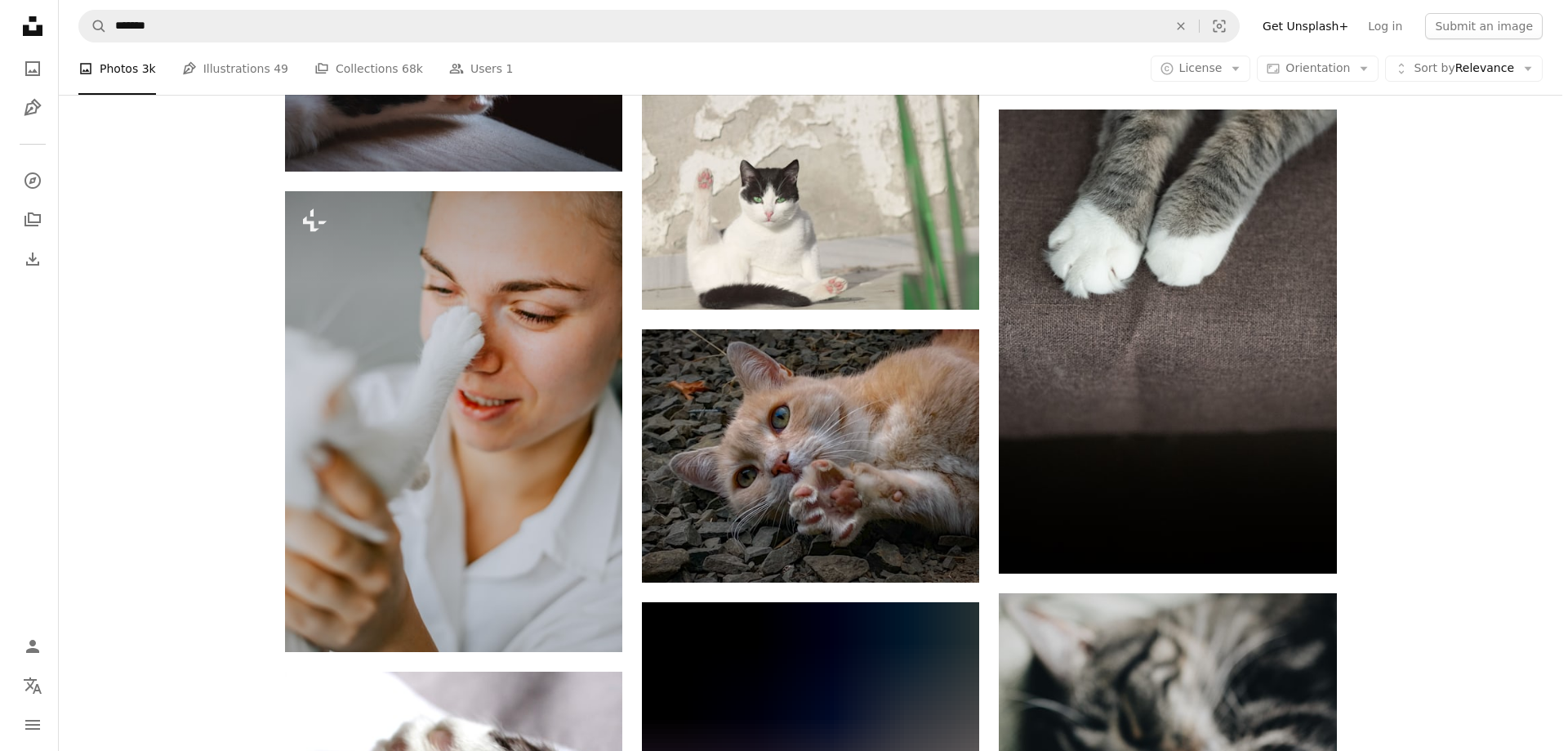
scroll to position [1226, 0]
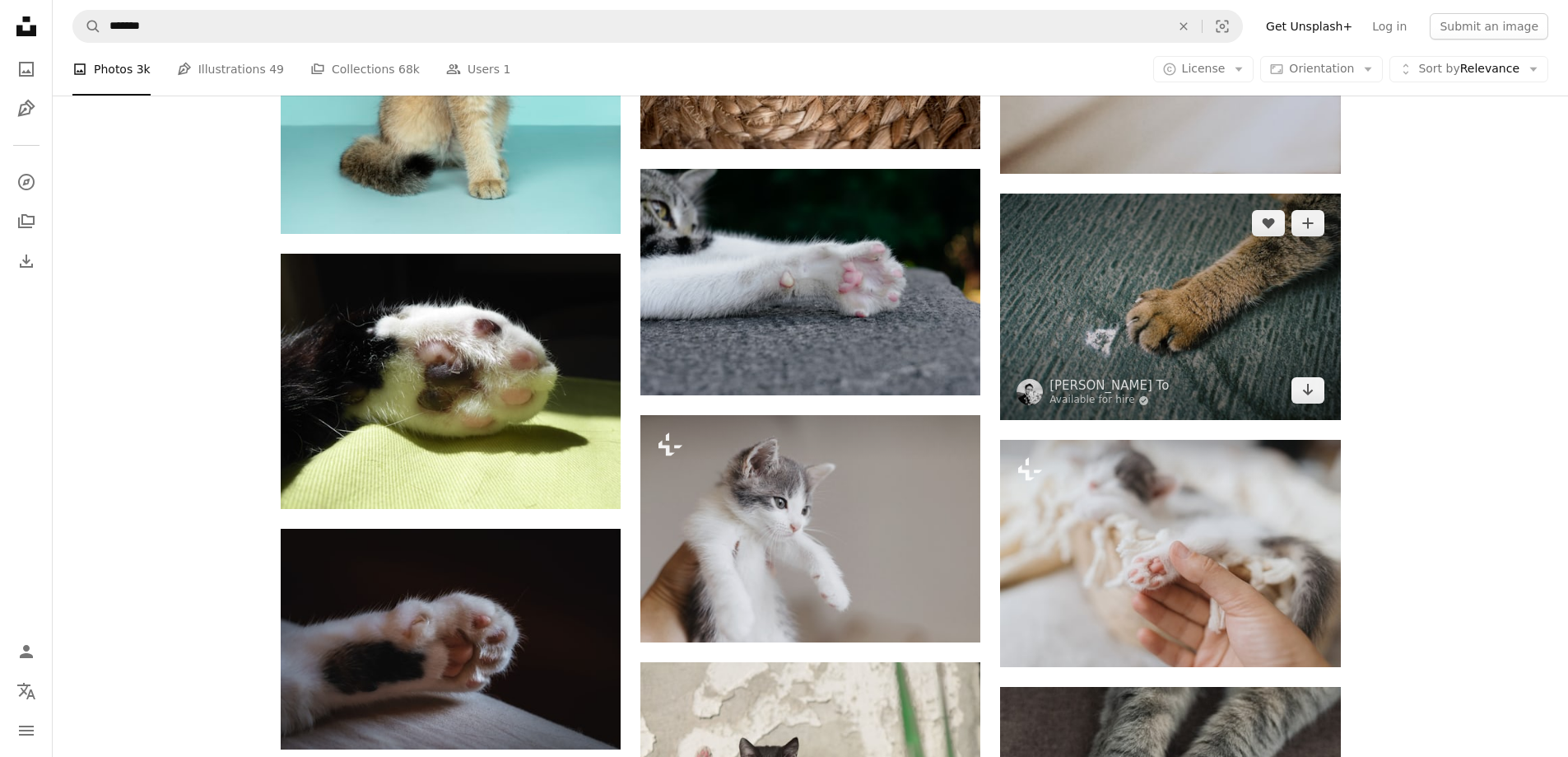
click at [1142, 326] on img at bounding box center [1170, 307] width 340 height 227
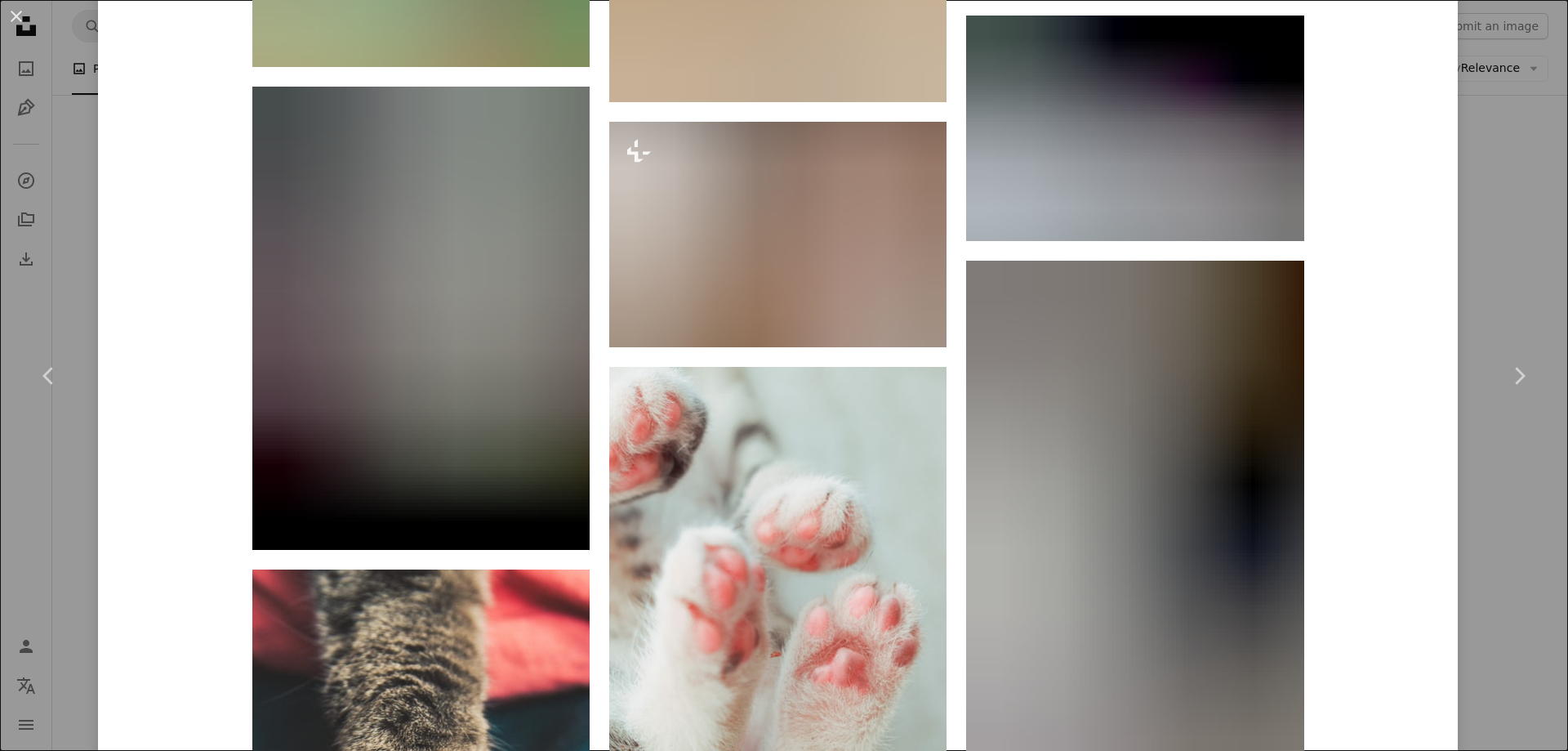
scroll to position [3022, 0]
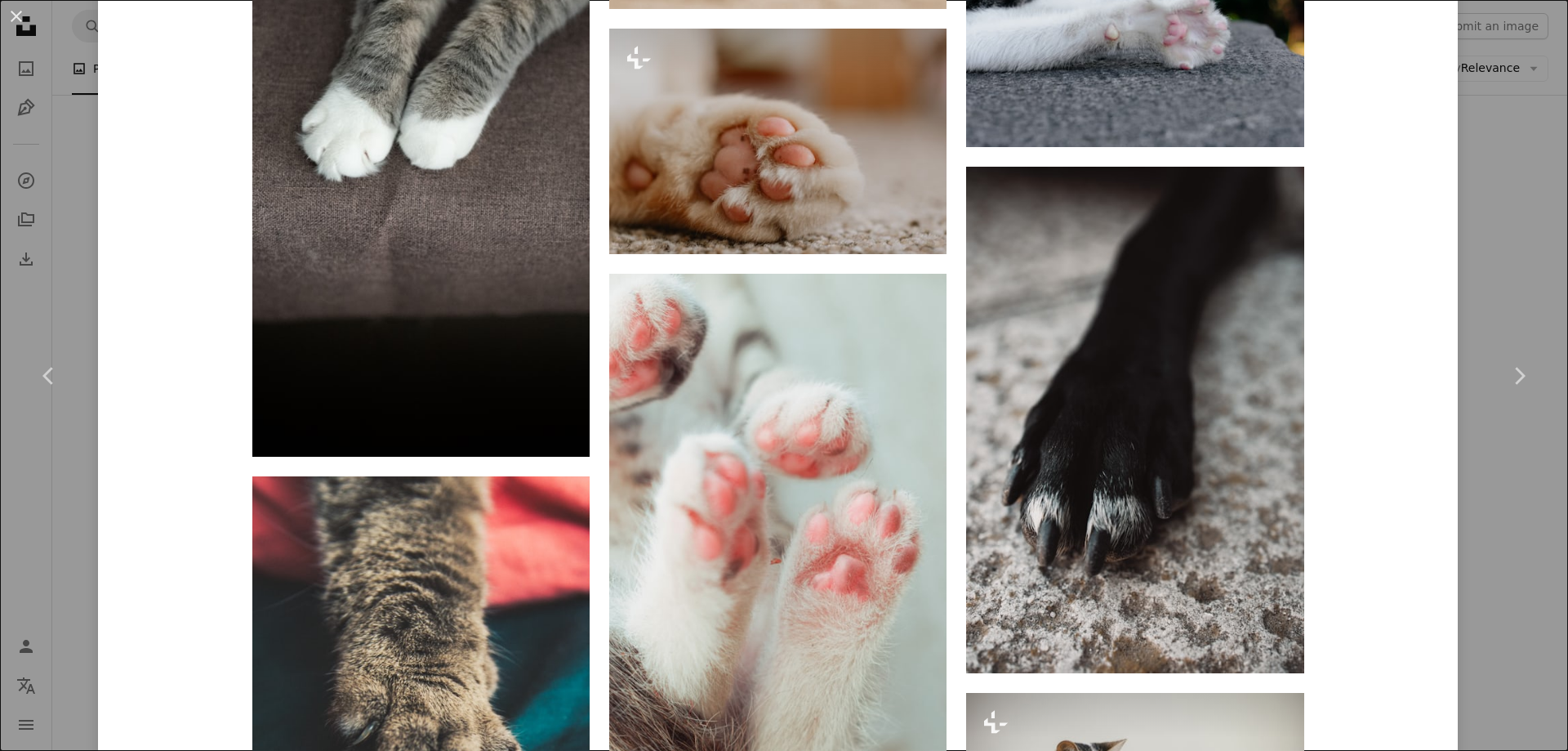
click at [1480, 595] on div "An X shape Chevron left Chevron right [PERSON_NAME] To Available for hire A che…" at bounding box center [784, 376] width 1568 height 751
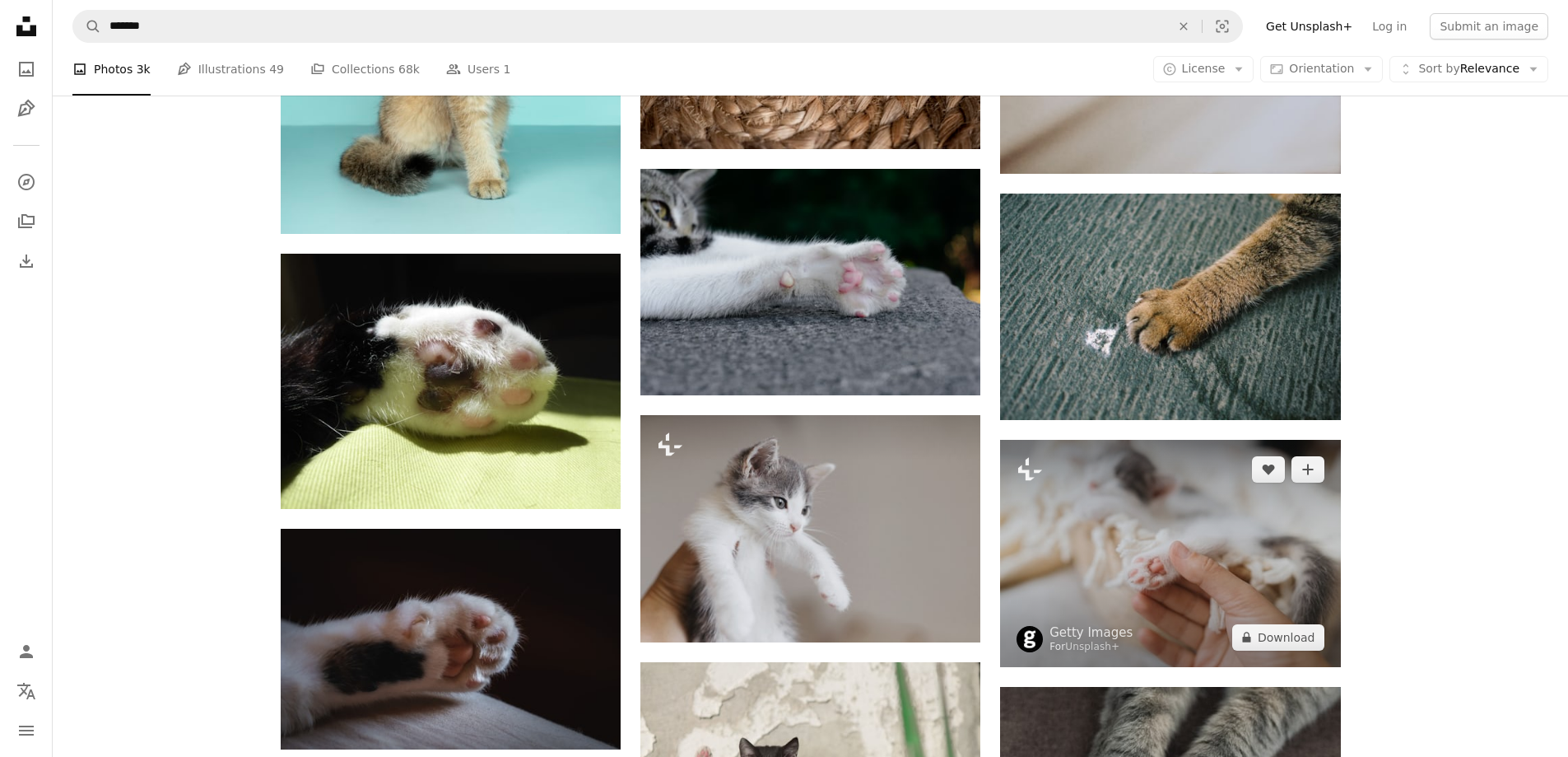
click at [1269, 544] on img at bounding box center [1170, 553] width 340 height 227
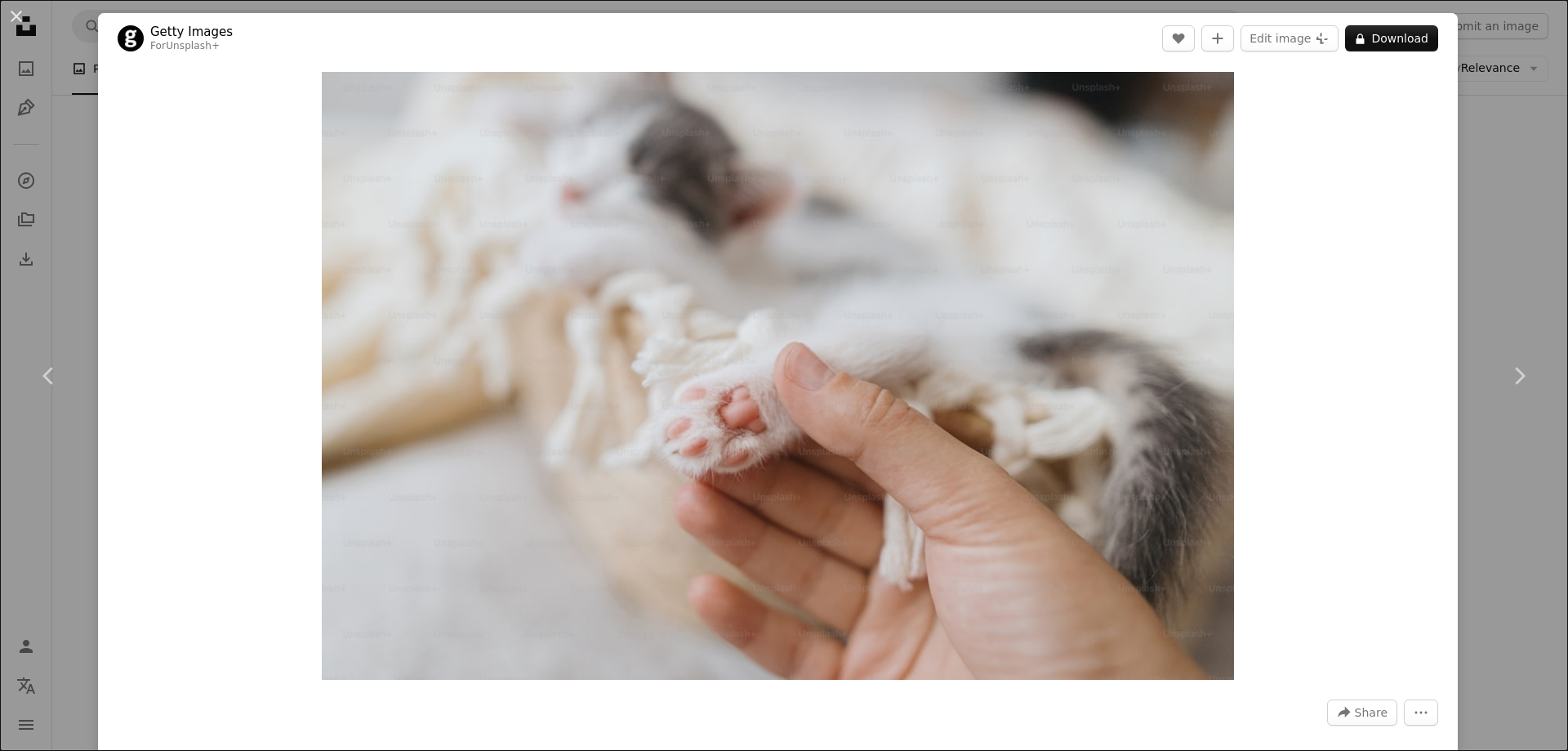
click at [1473, 196] on div "An X shape Chevron left Chevron right Getty Images For Unsplash+ A heart A plus…" at bounding box center [784, 376] width 1568 height 751
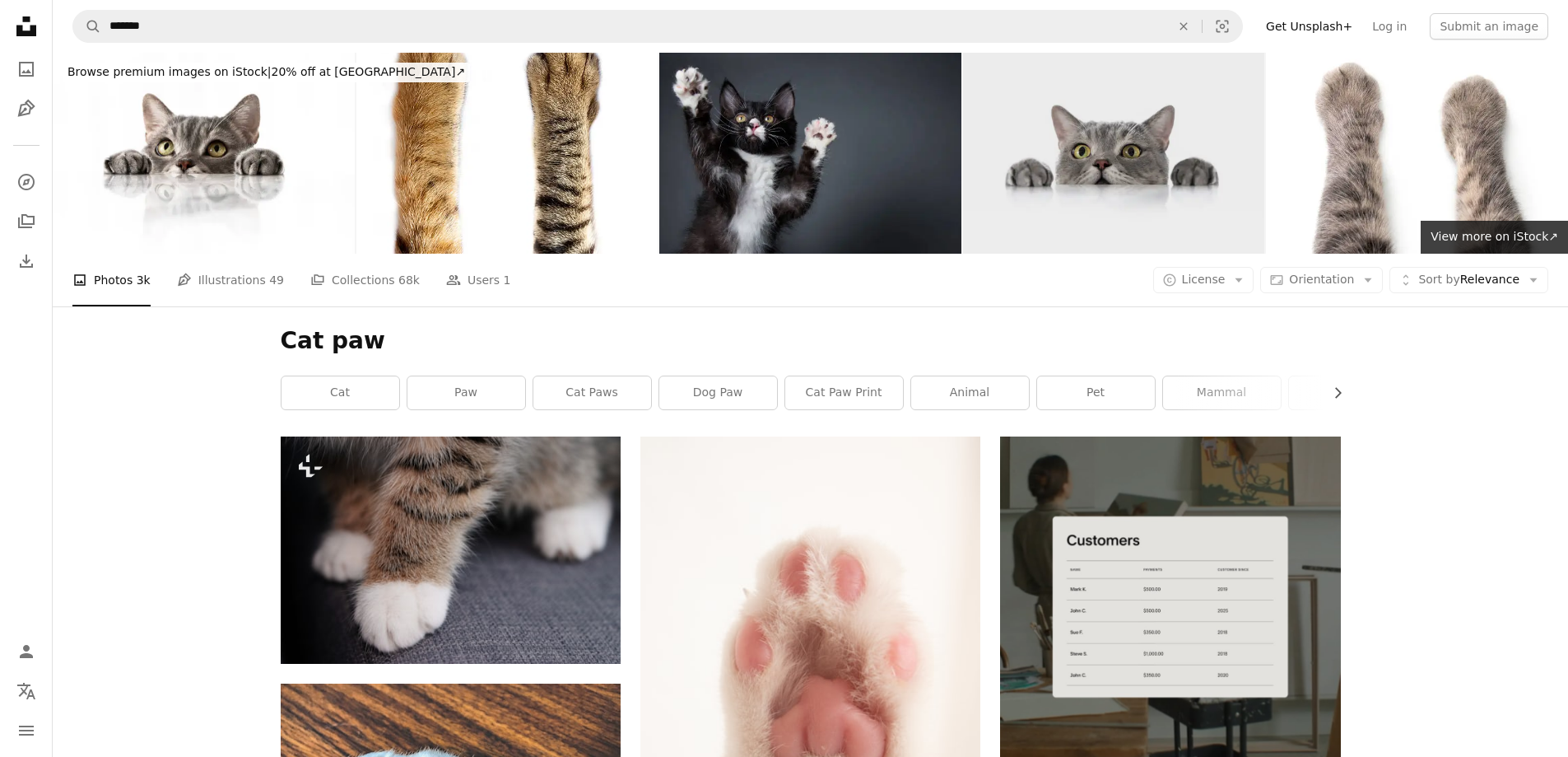
click at [1116, 161] on img at bounding box center [1113, 153] width 302 height 200
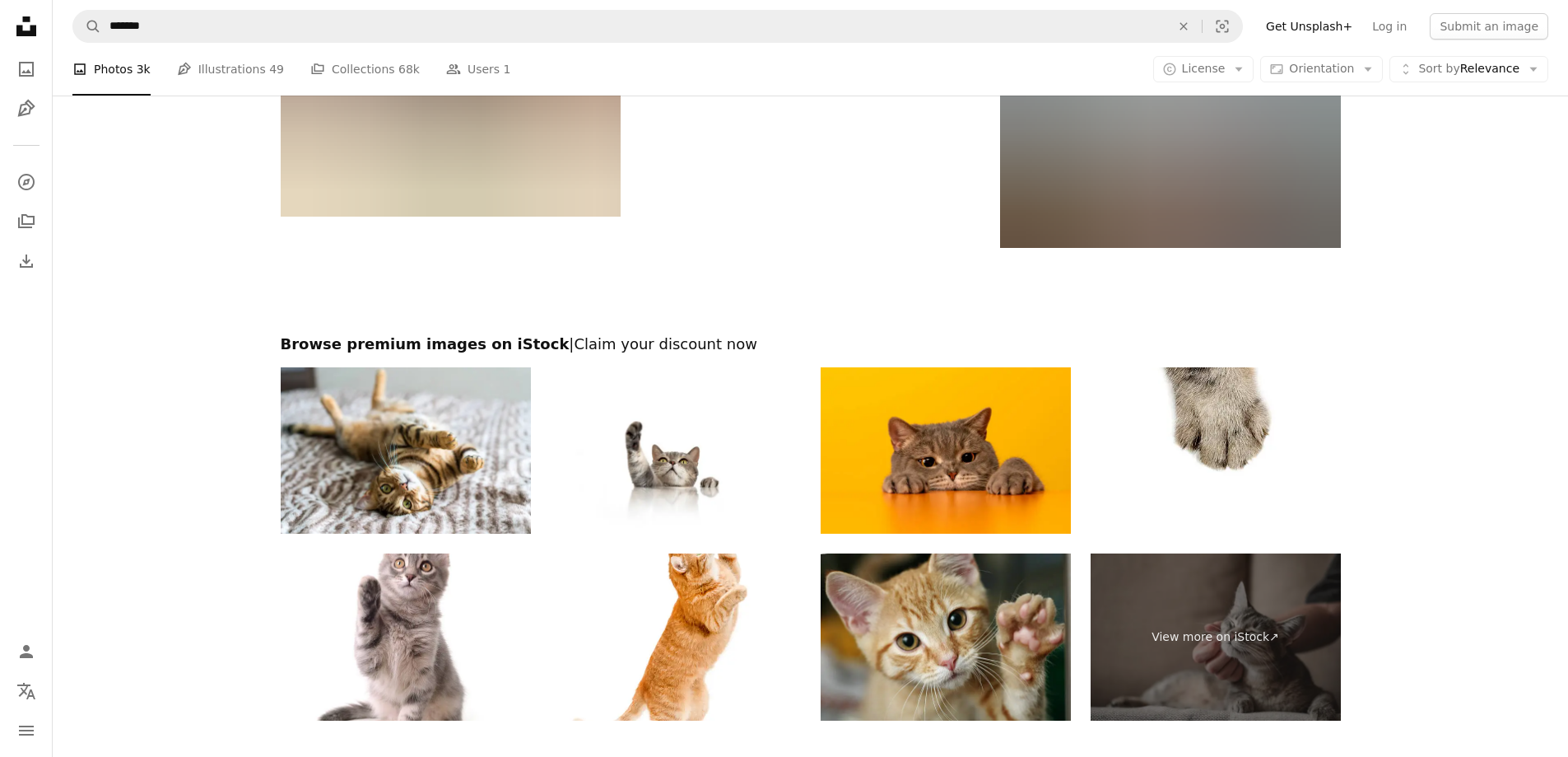
scroll to position [7915, 0]
